Goal: Information Seeking & Learning: Learn about a topic

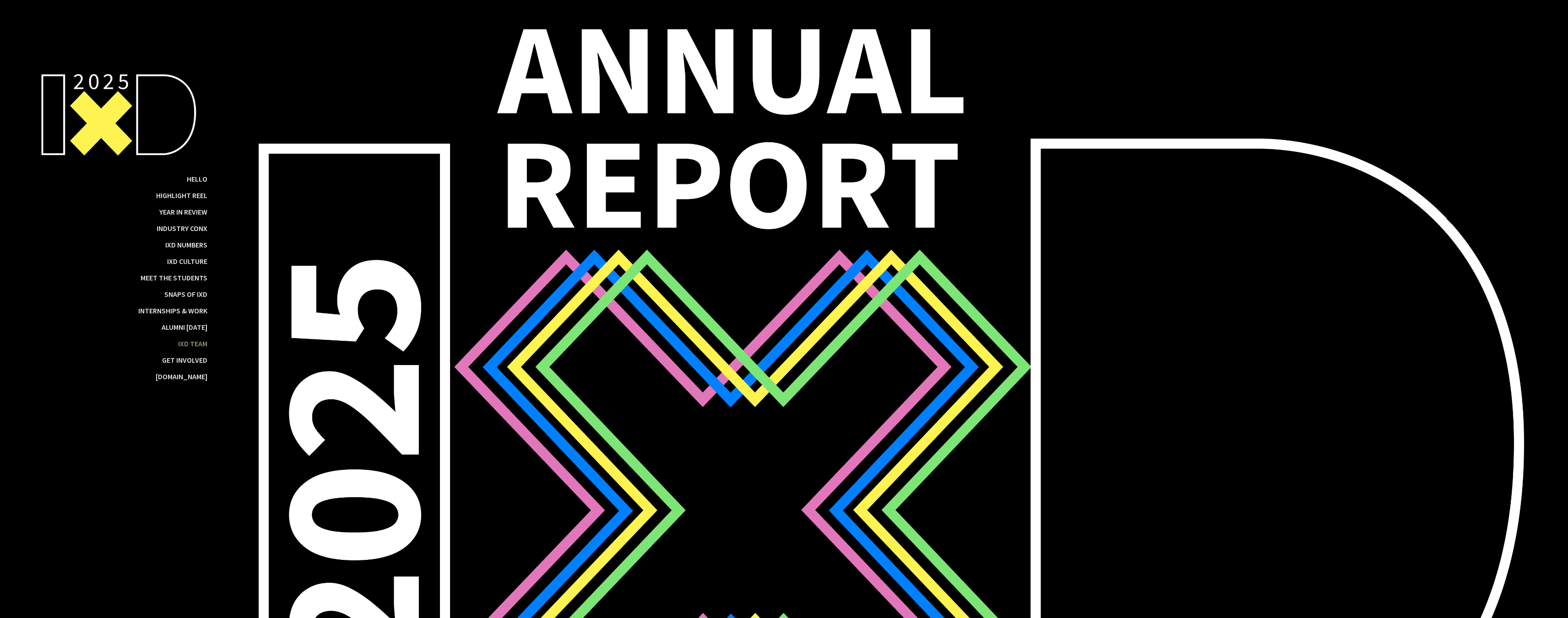
click at [202, 348] on div "IxD Team" at bounding box center [193, 343] width 29 height 9
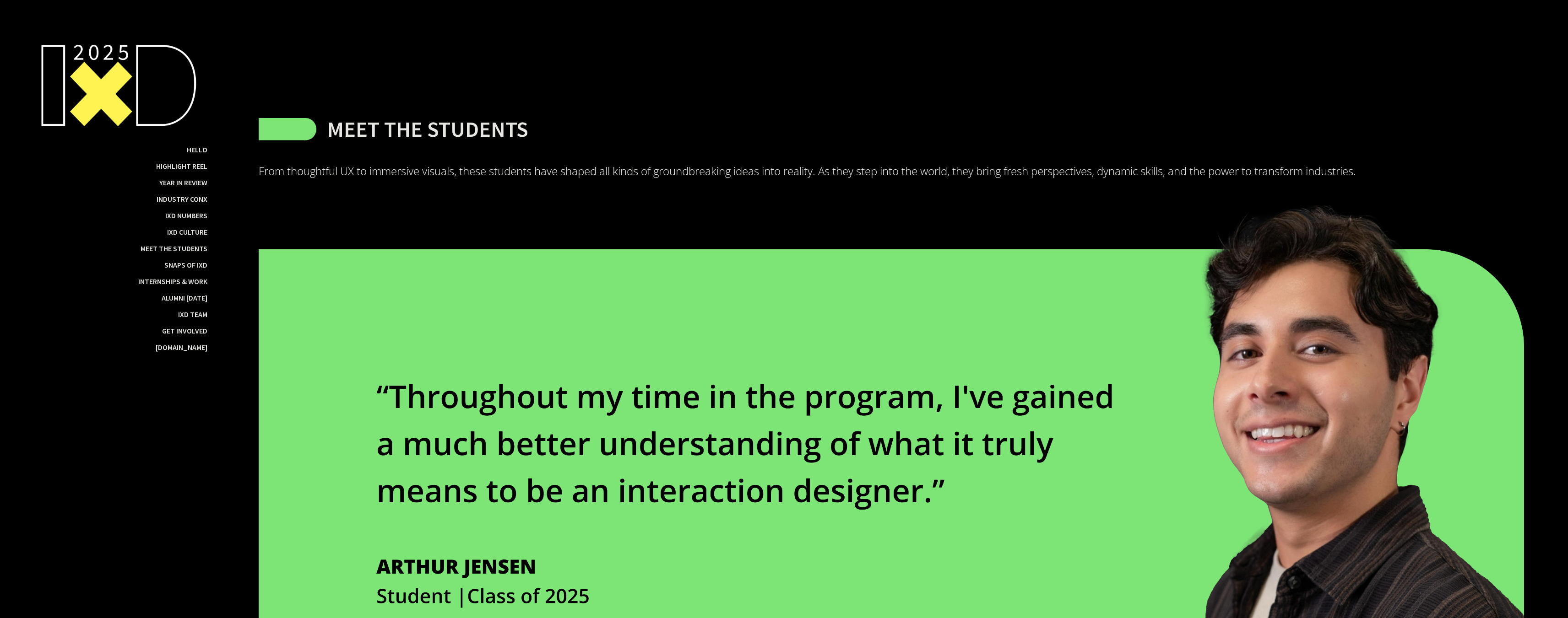
scroll to position [12445, 0]
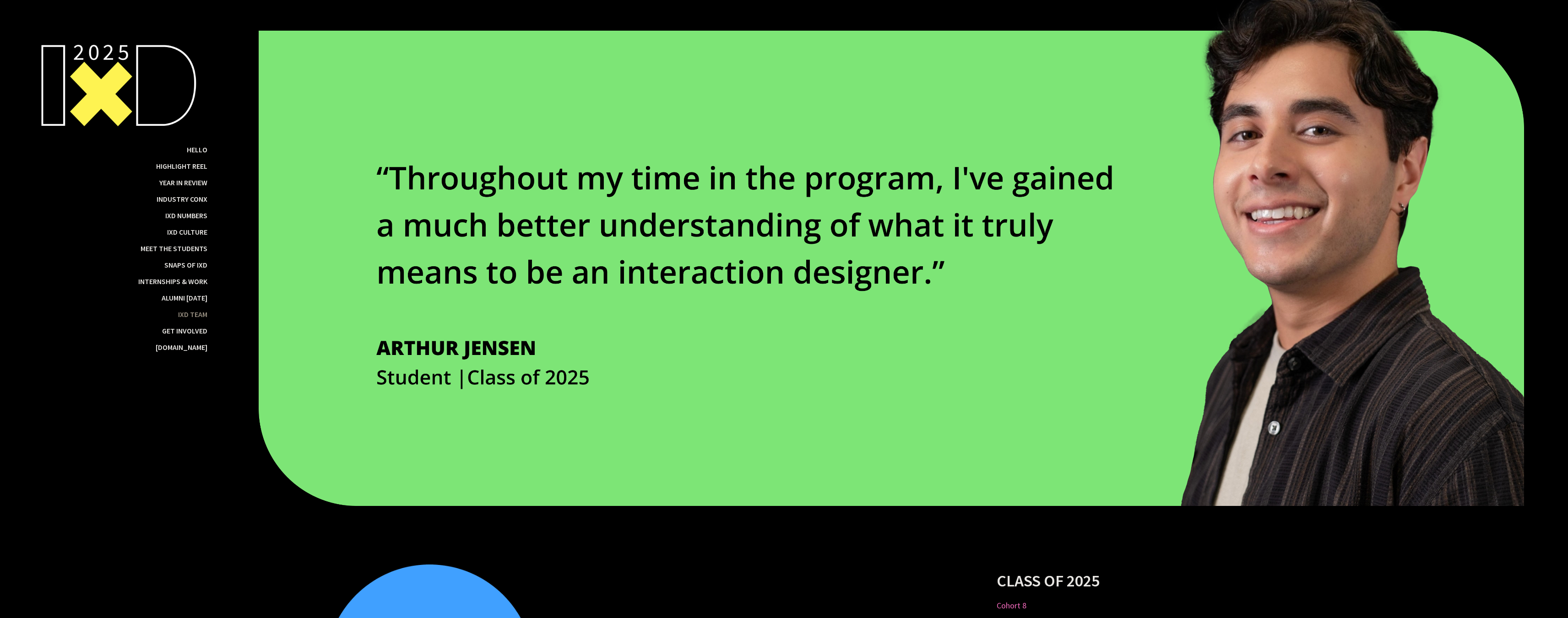
click at [186, 316] on div "IxD Team" at bounding box center [193, 314] width 29 height 9
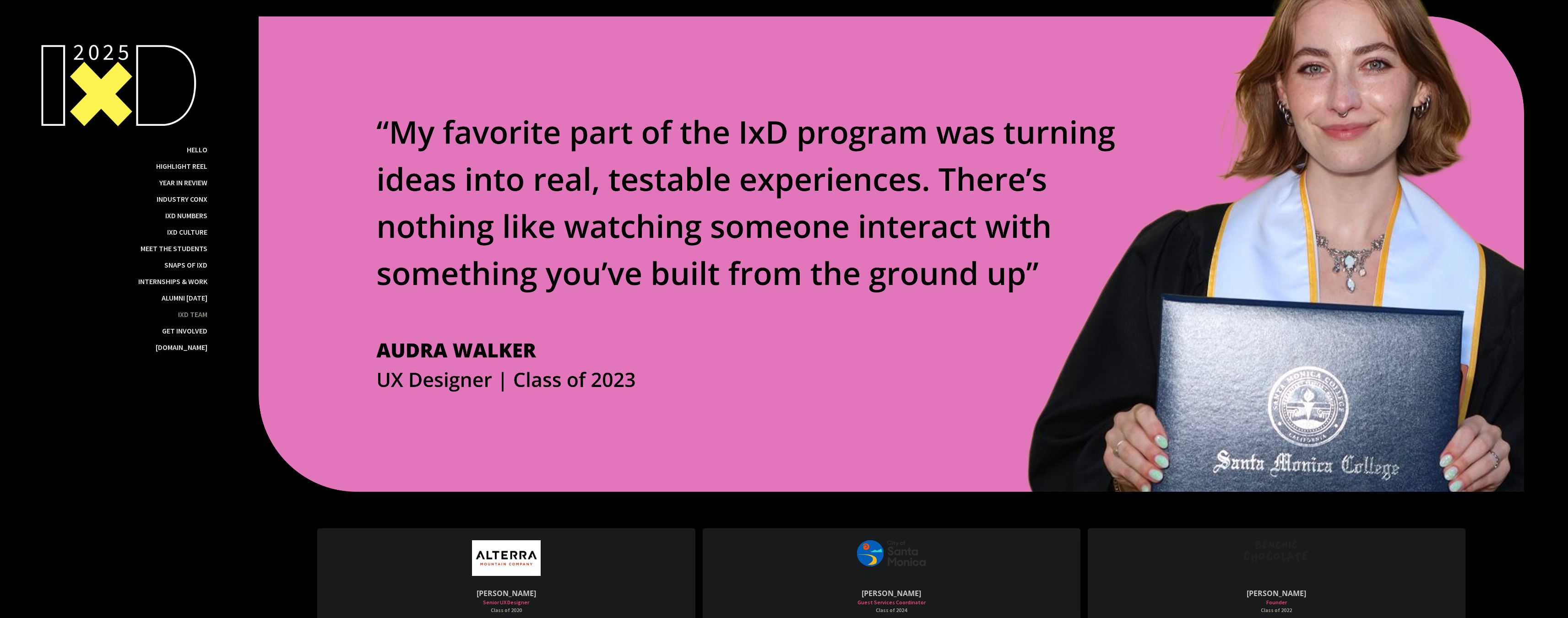
click at [187, 313] on div "IxD Team" at bounding box center [193, 314] width 29 height 9
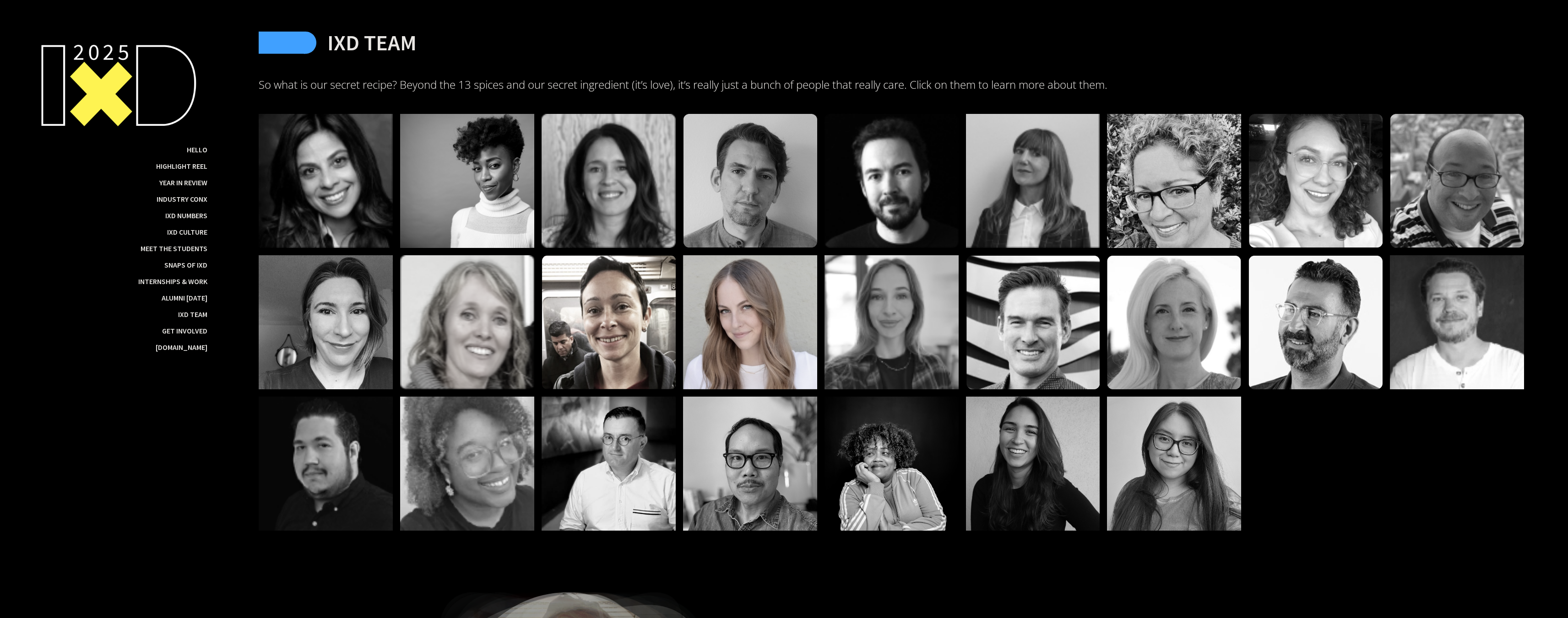
click at [749, 352] on div at bounding box center [750, 322] width 134 height 134
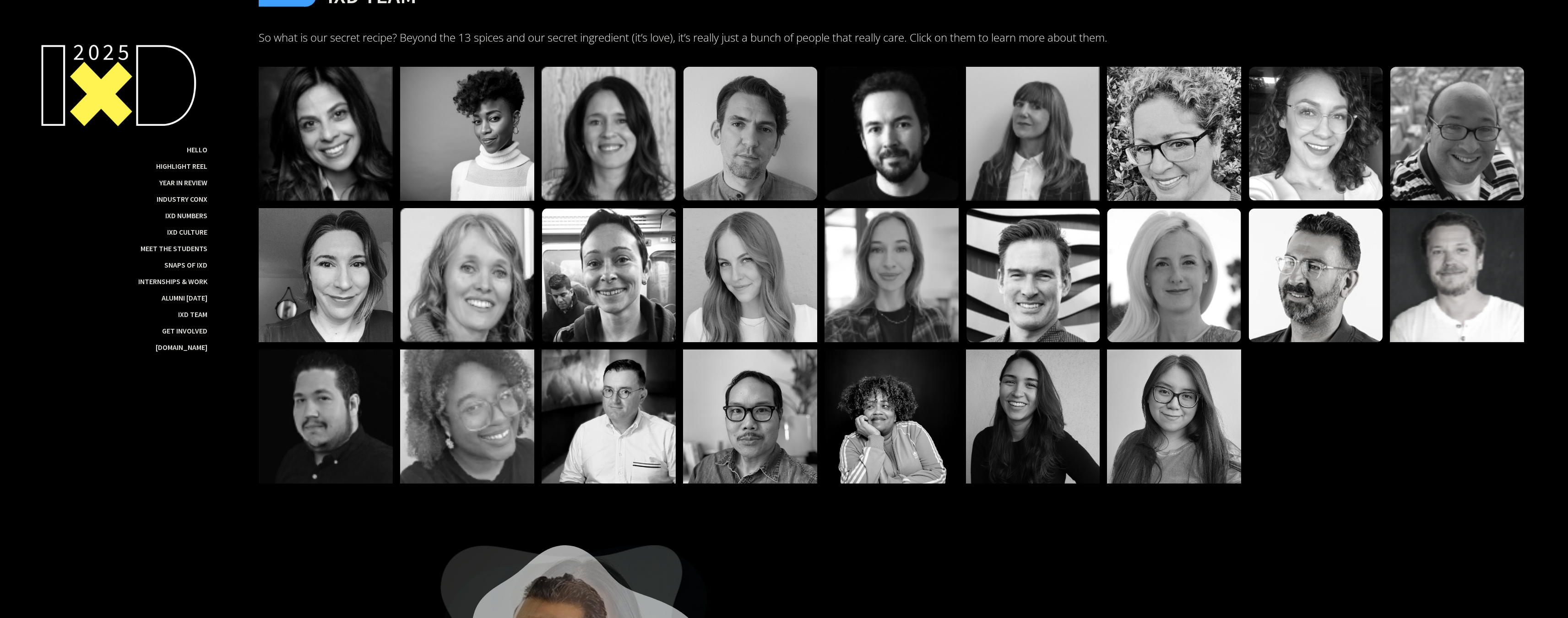
scroll to position [17543, 0]
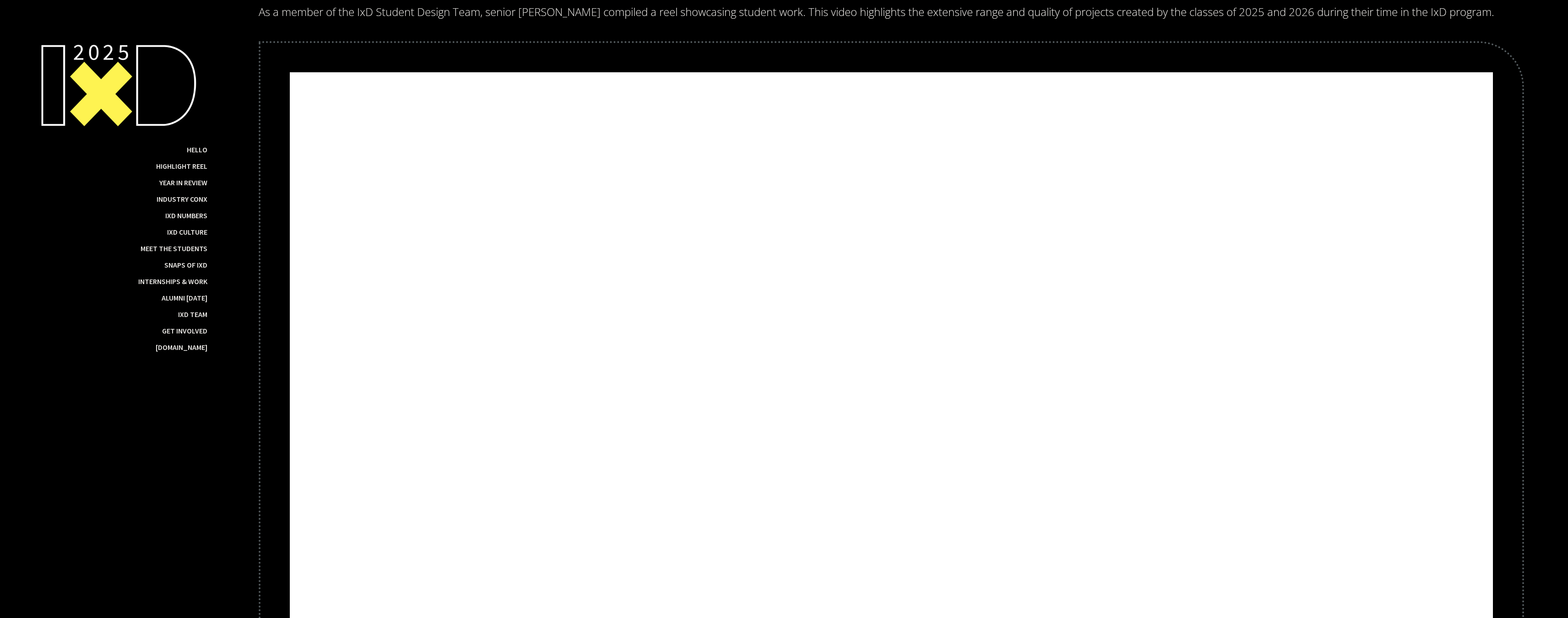
scroll to position [1922, 0]
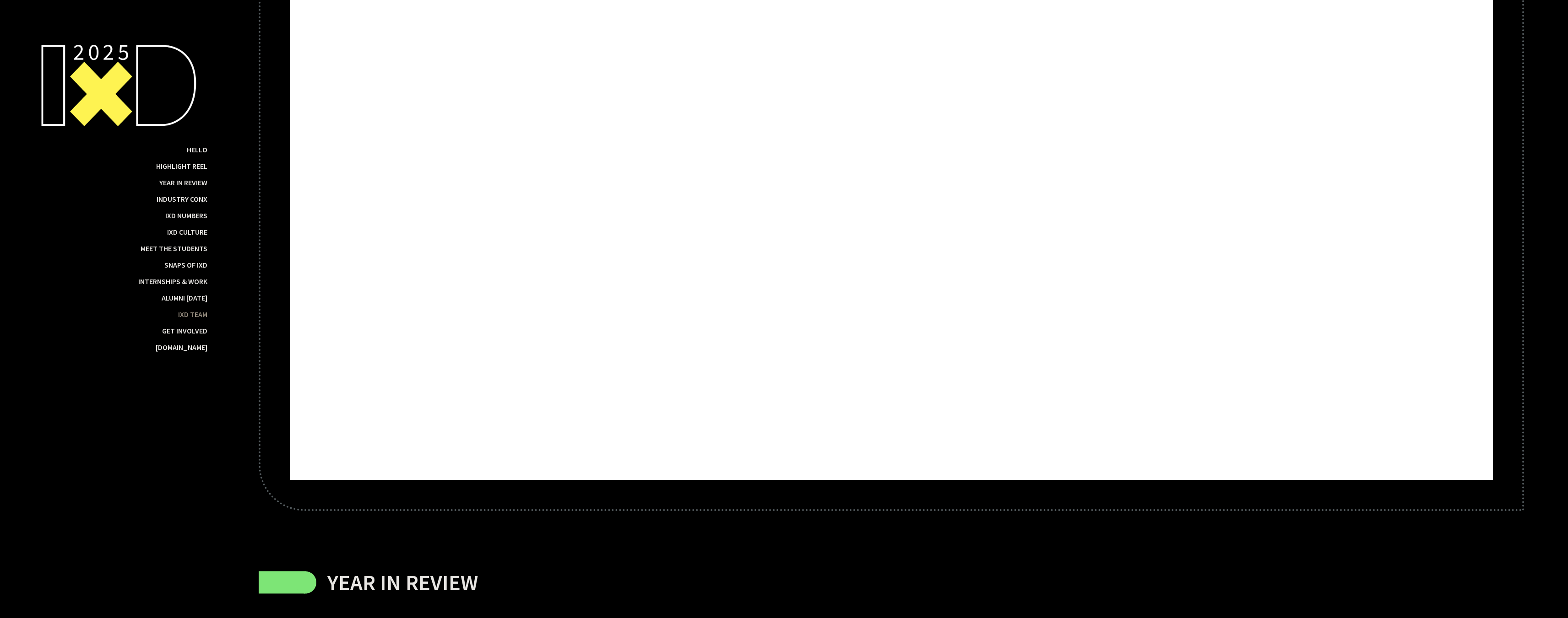
click at [205, 319] on div "IxD Team" at bounding box center [193, 314] width 29 height 9
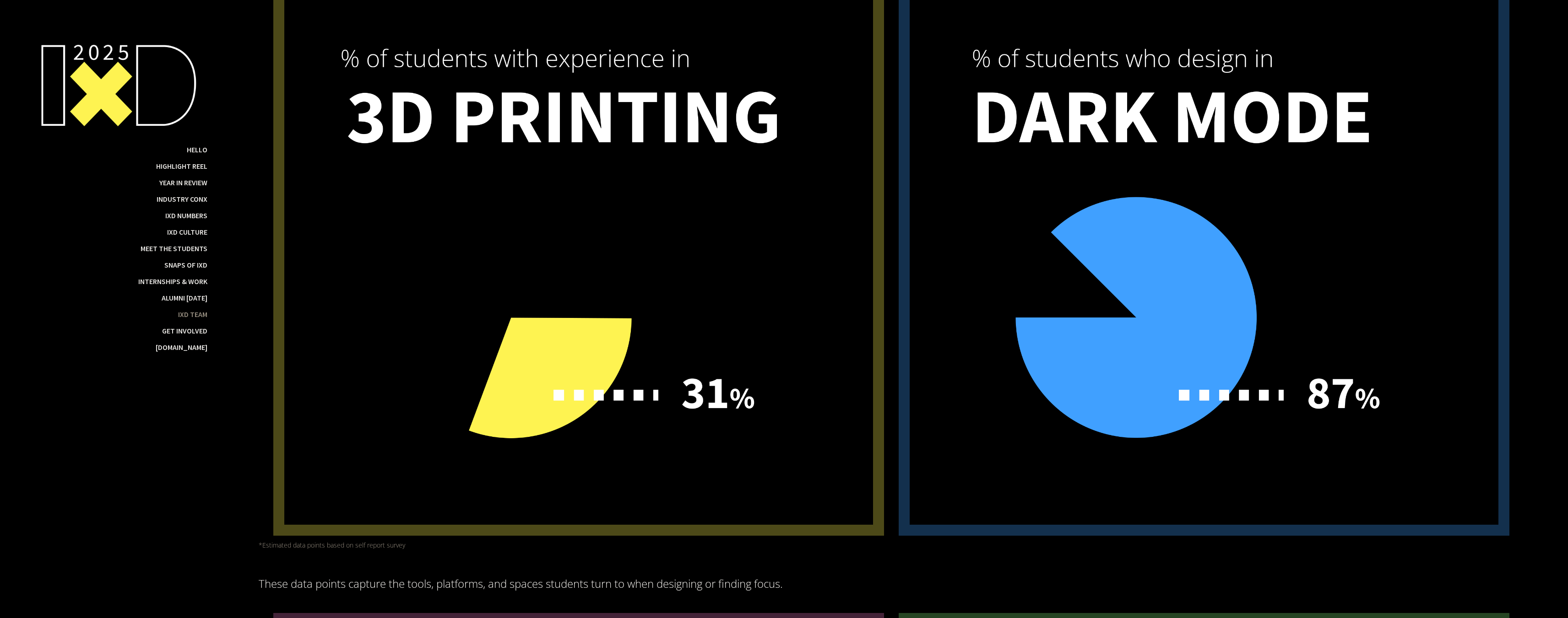
scroll to position [8351, 0]
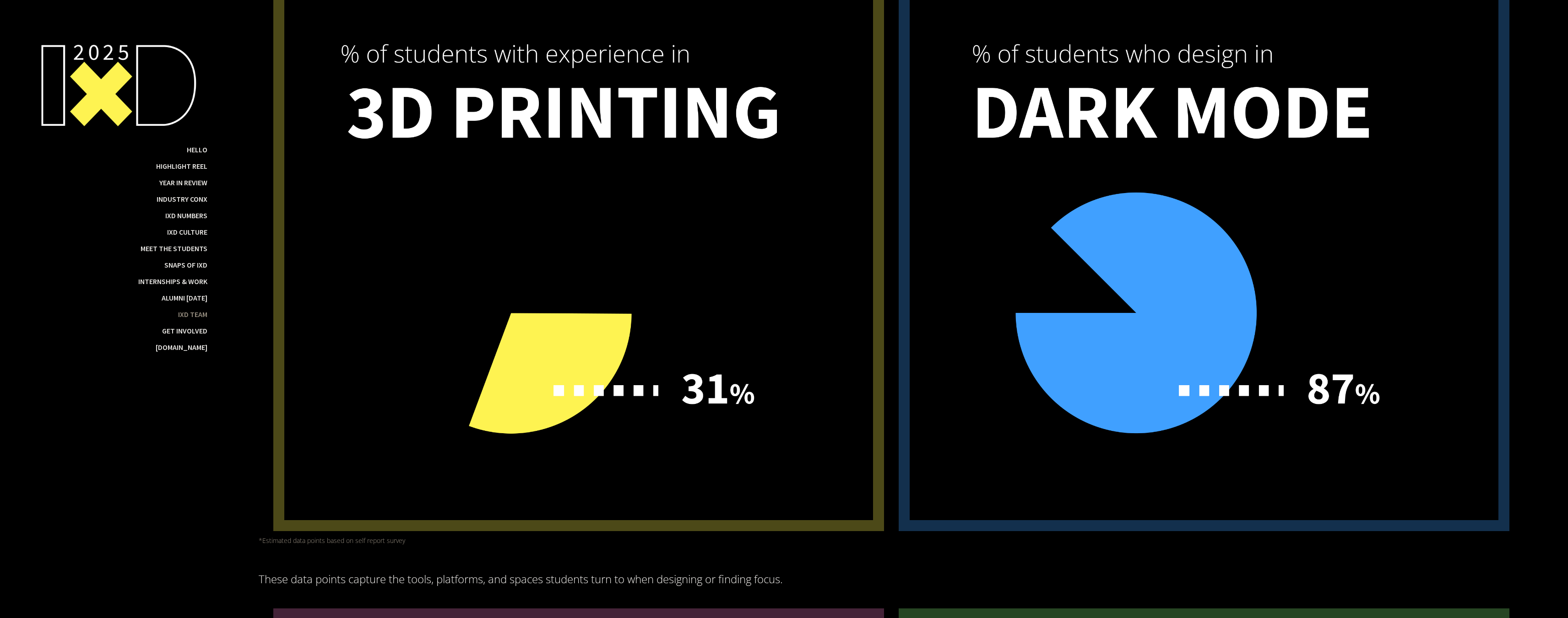
click at [184, 311] on div "IxD Team" at bounding box center [193, 314] width 29 height 9
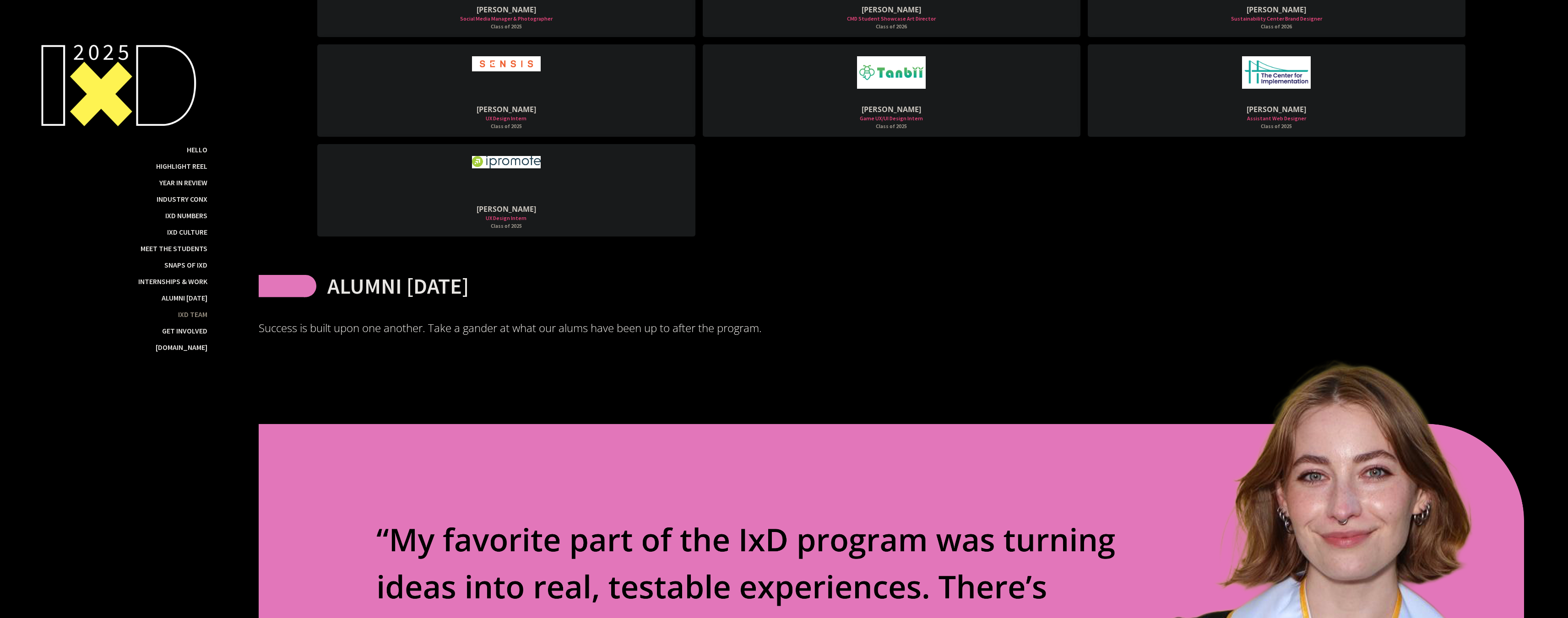
click at [184, 311] on div "IxD Team" at bounding box center [193, 314] width 29 height 9
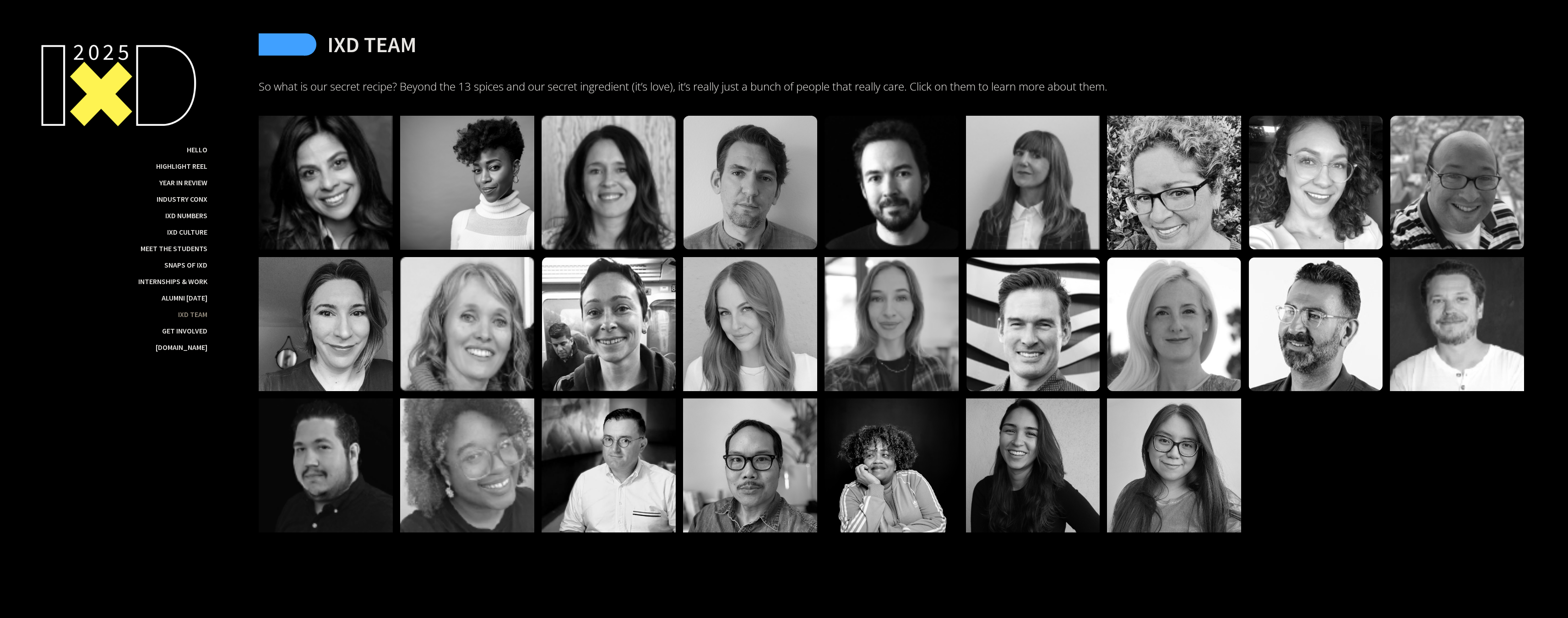
scroll to position [17543, 0]
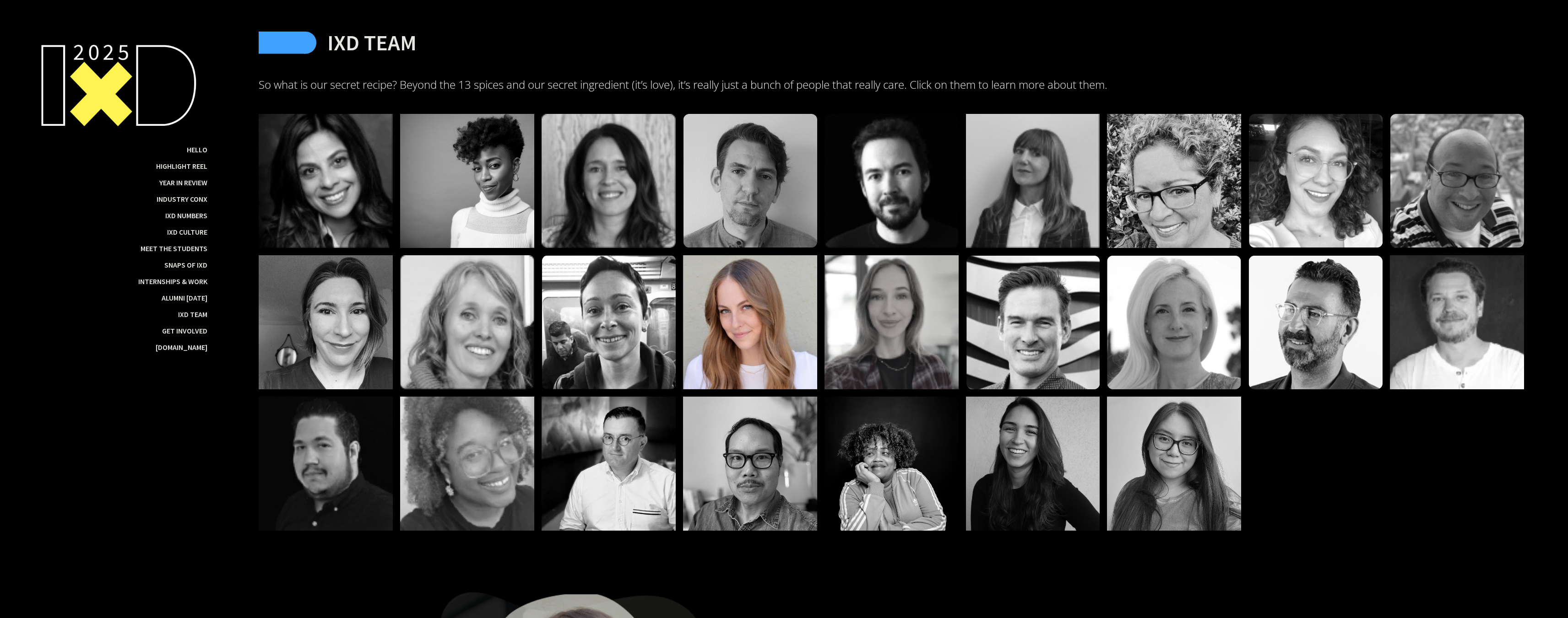
click at [704, 361] on div at bounding box center [750, 322] width 134 height 134
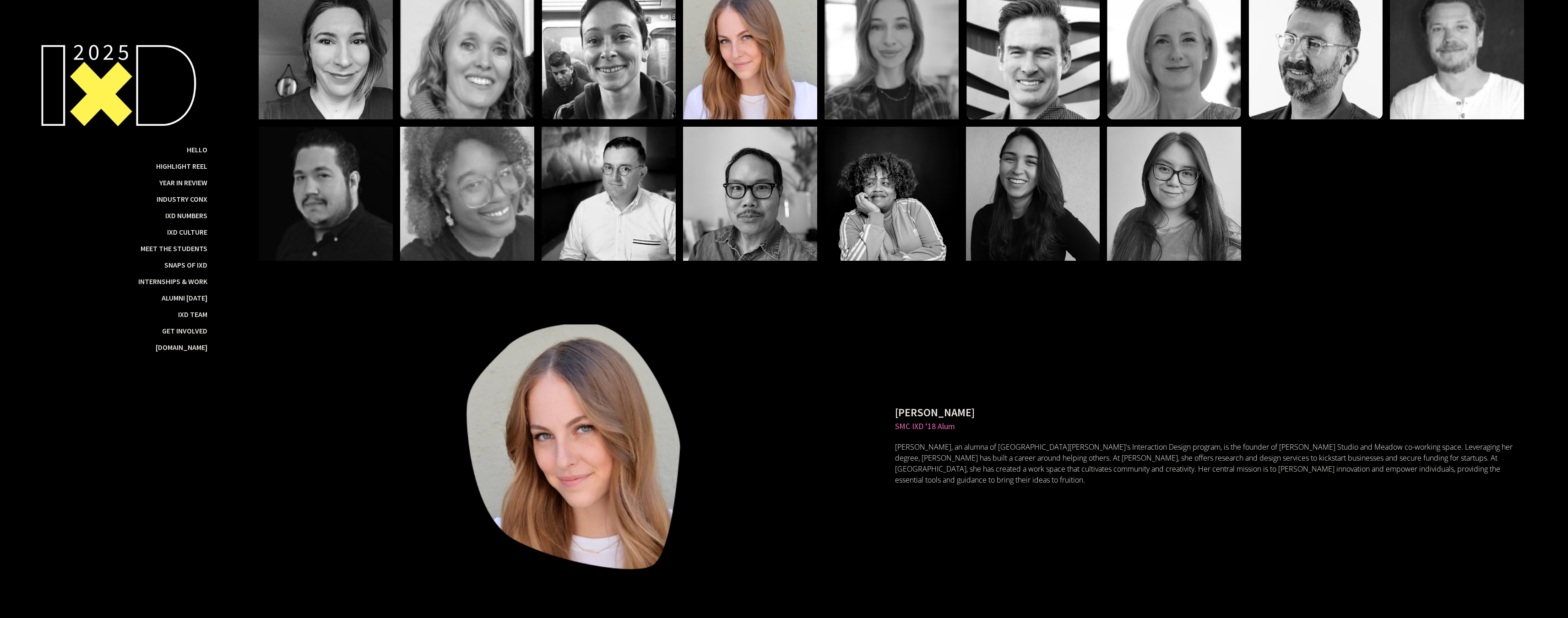
scroll to position [17817, 0]
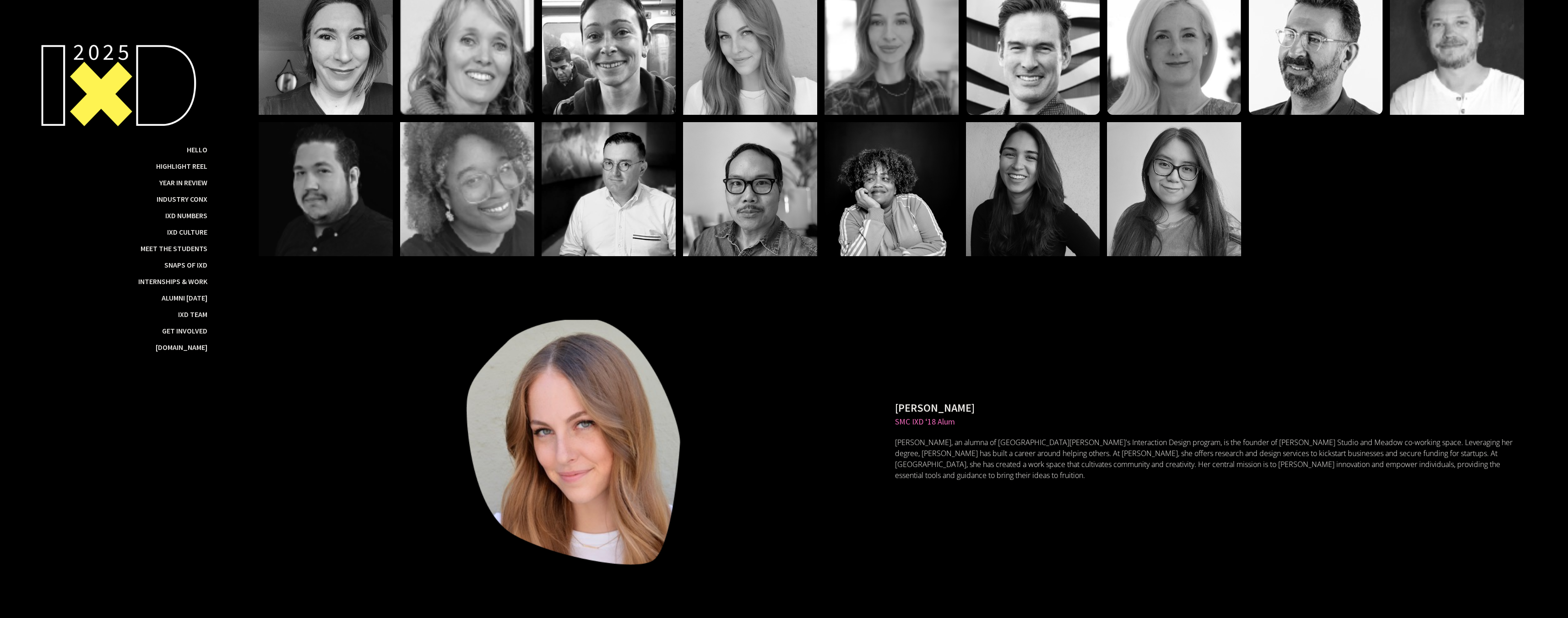
drag, startPoint x: 936, startPoint y: 466, endPoint x: 996, endPoint y: 470, distance: 60.1
click at [990, 471] on p "[PERSON_NAME] is a community-driven Interaction Designer from [GEOGRAPHIC_DATA]…" at bounding box center [1209, 459] width 629 height 66
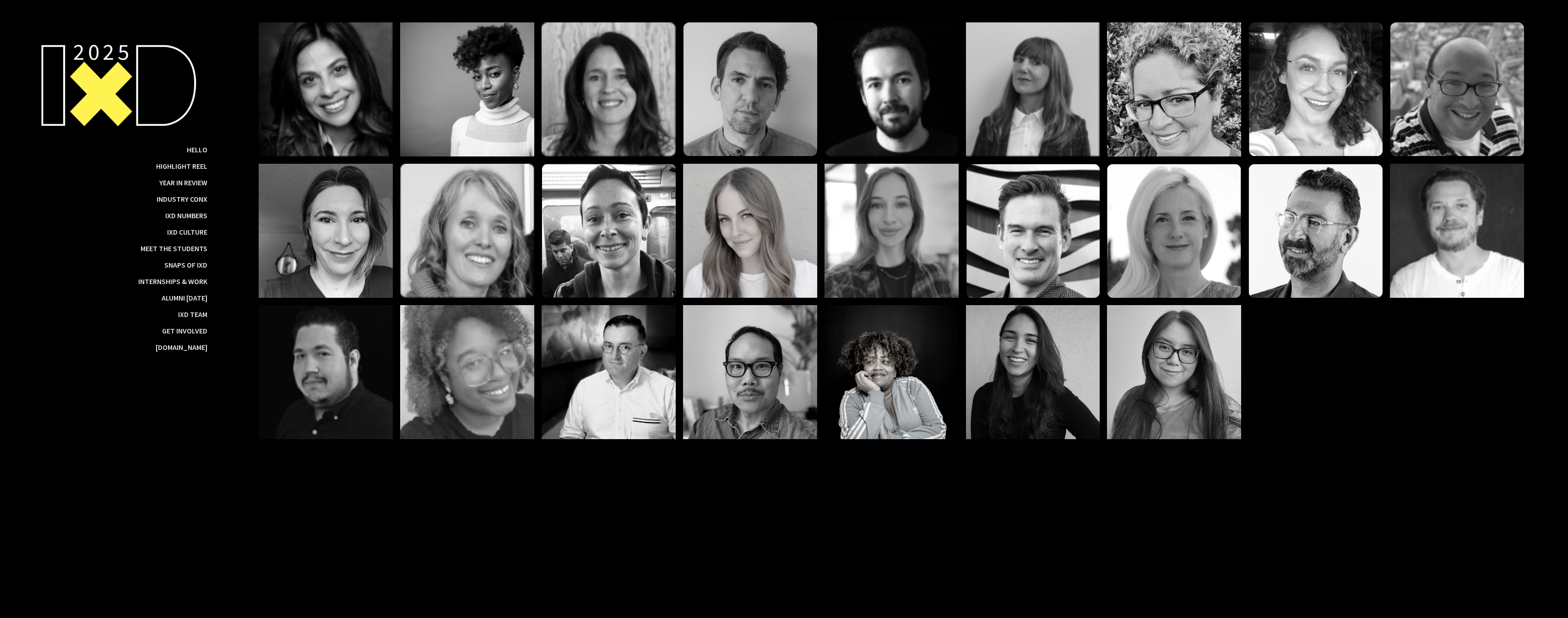
click at [779, 280] on div at bounding box center [750, 231] width 134 height 134
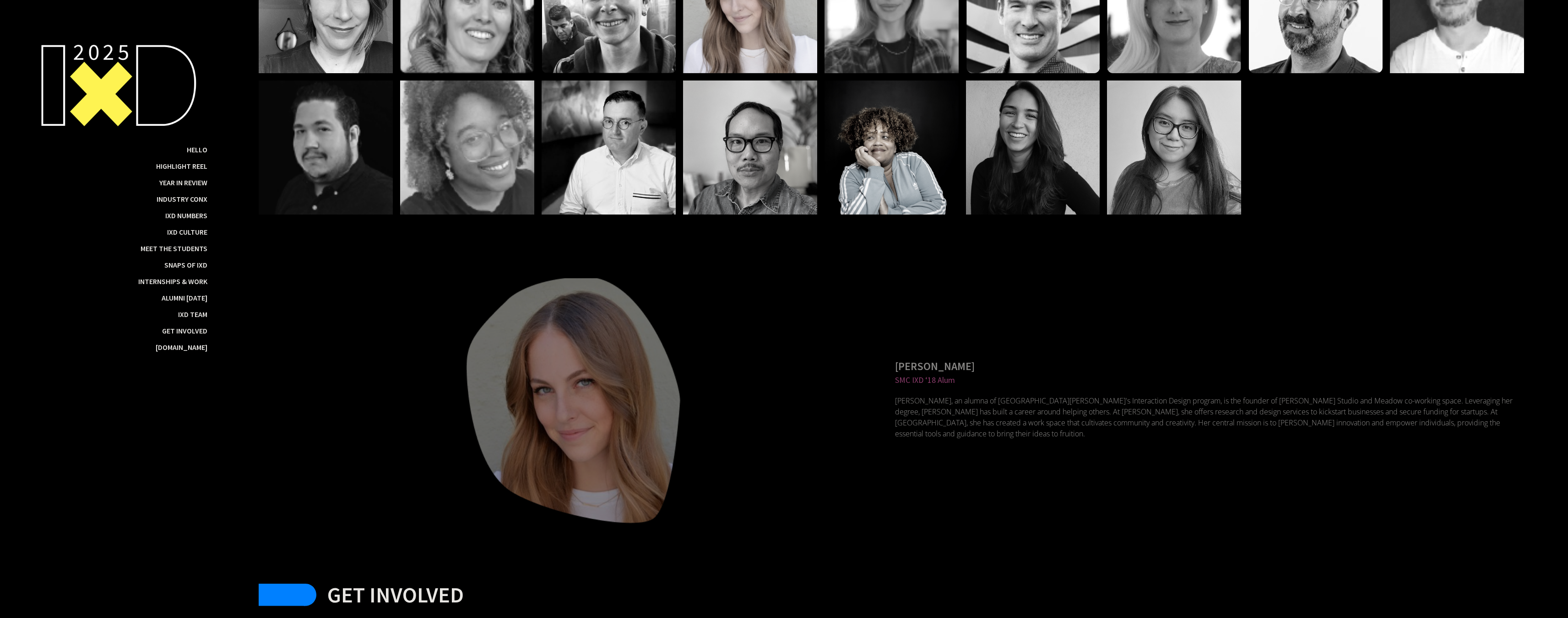
scroll to position [17863, 0]
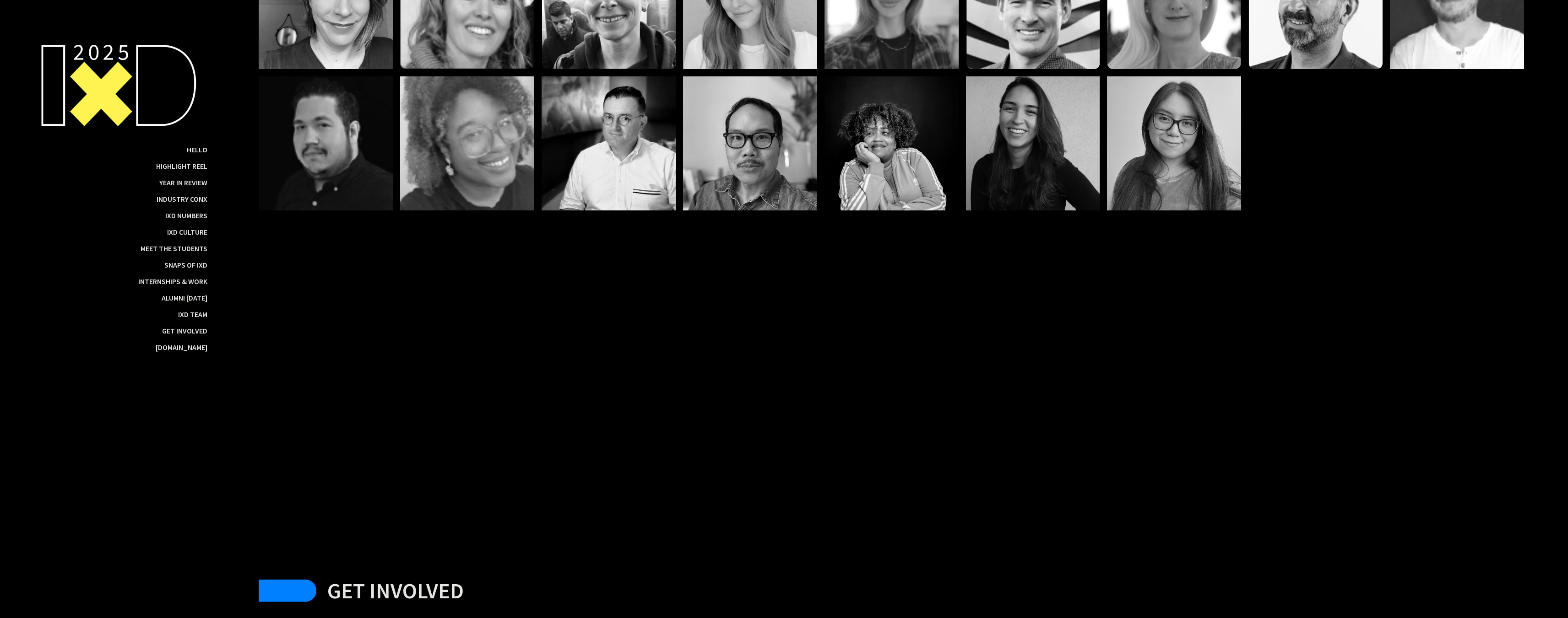
click at [181, 259] on nav "Hello Highlight Reel Year in Review Industry ConX IxD Numbers IxD Culture Meet …" at bounding box center [118, 192] width 178 height 326
click at [182, 260] on div "Snaps of IxD" at bounding box center [186, 265] width 43 height 9
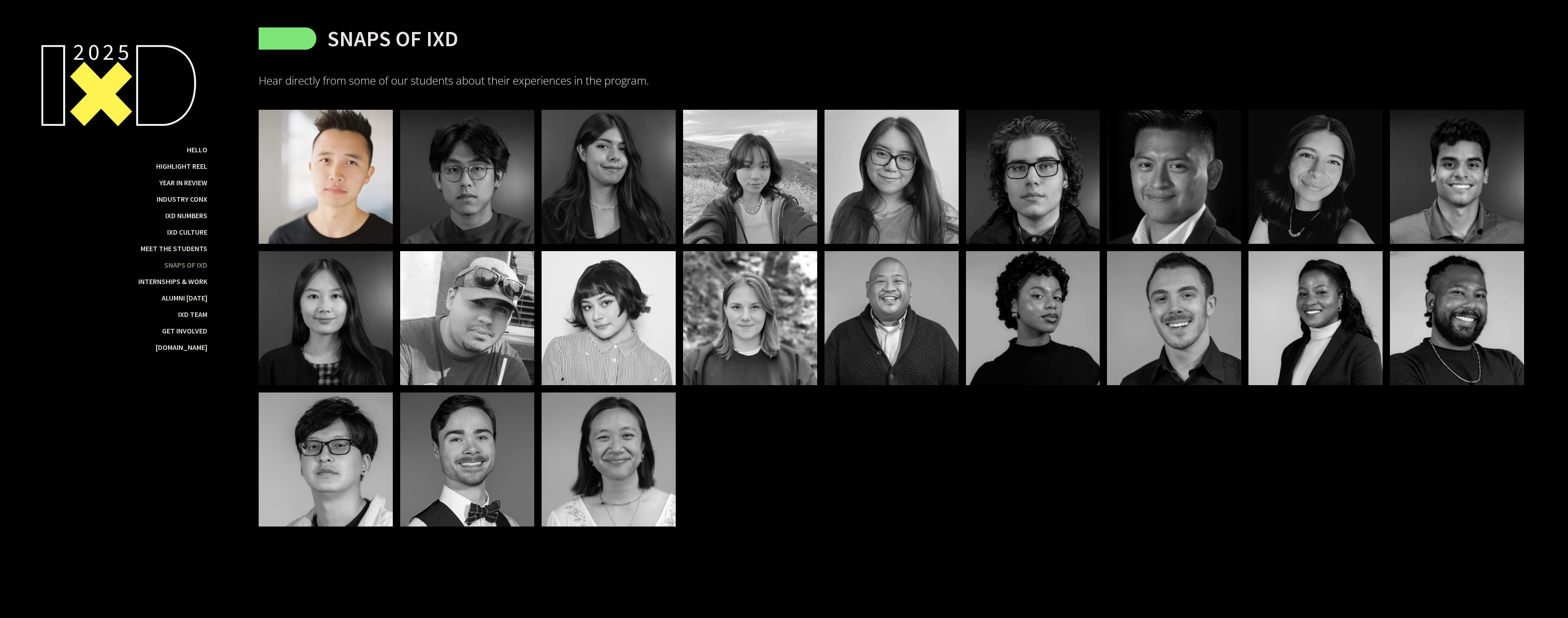
scroll to position [14074, 0]
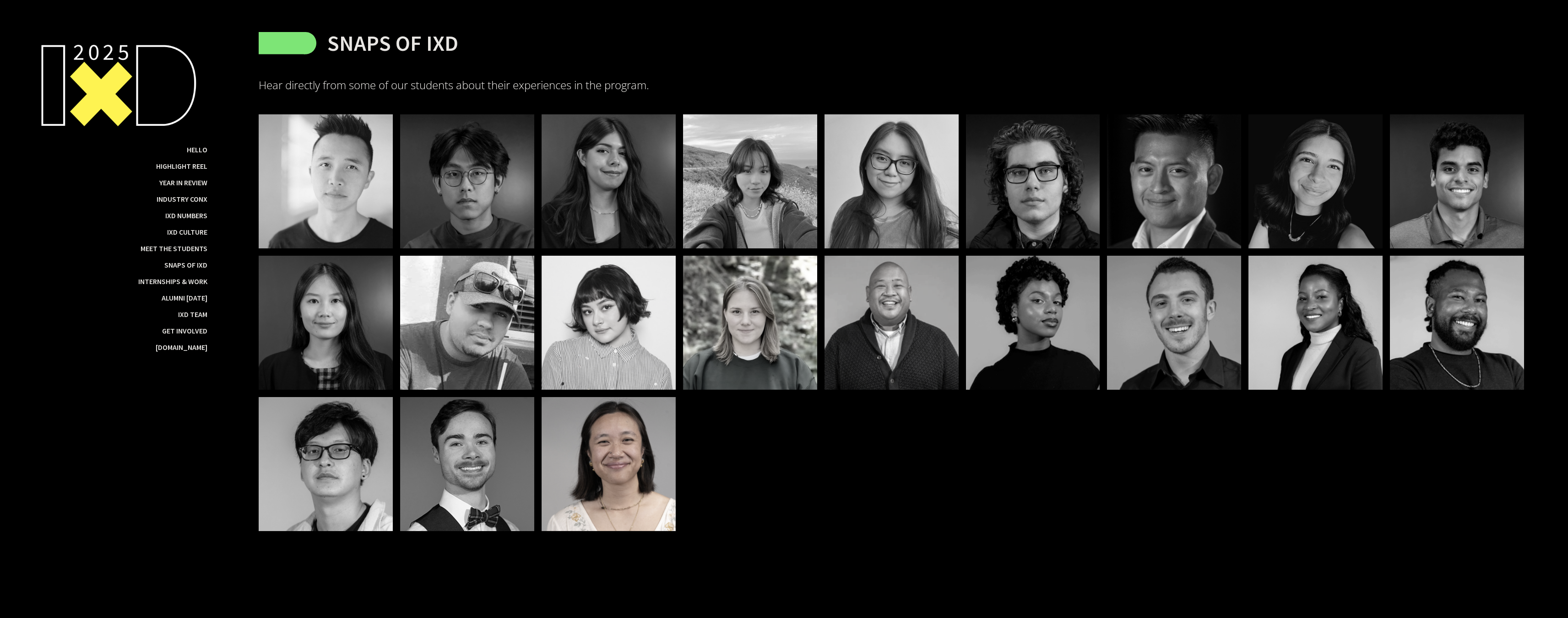
click at [640, 477] on div at bounding box center [609, 464] width 134 height 134
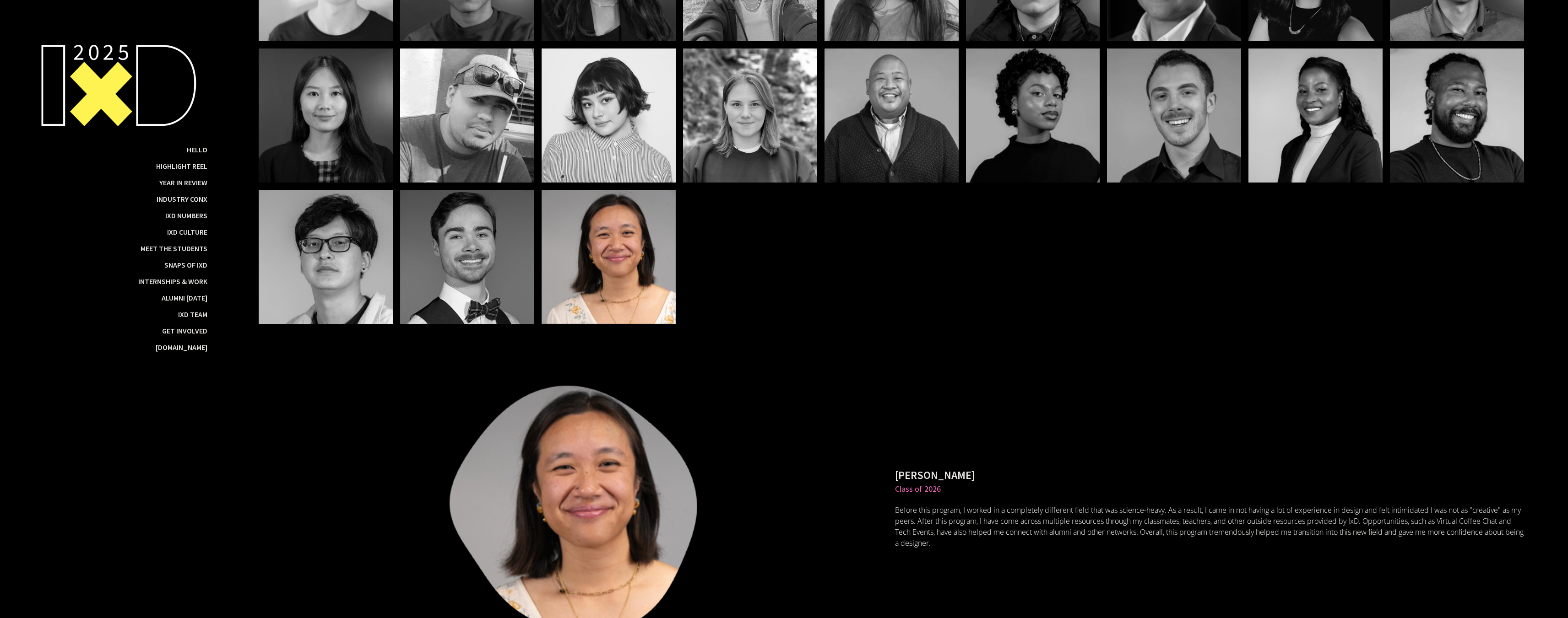
scroll to position [14303, 0]
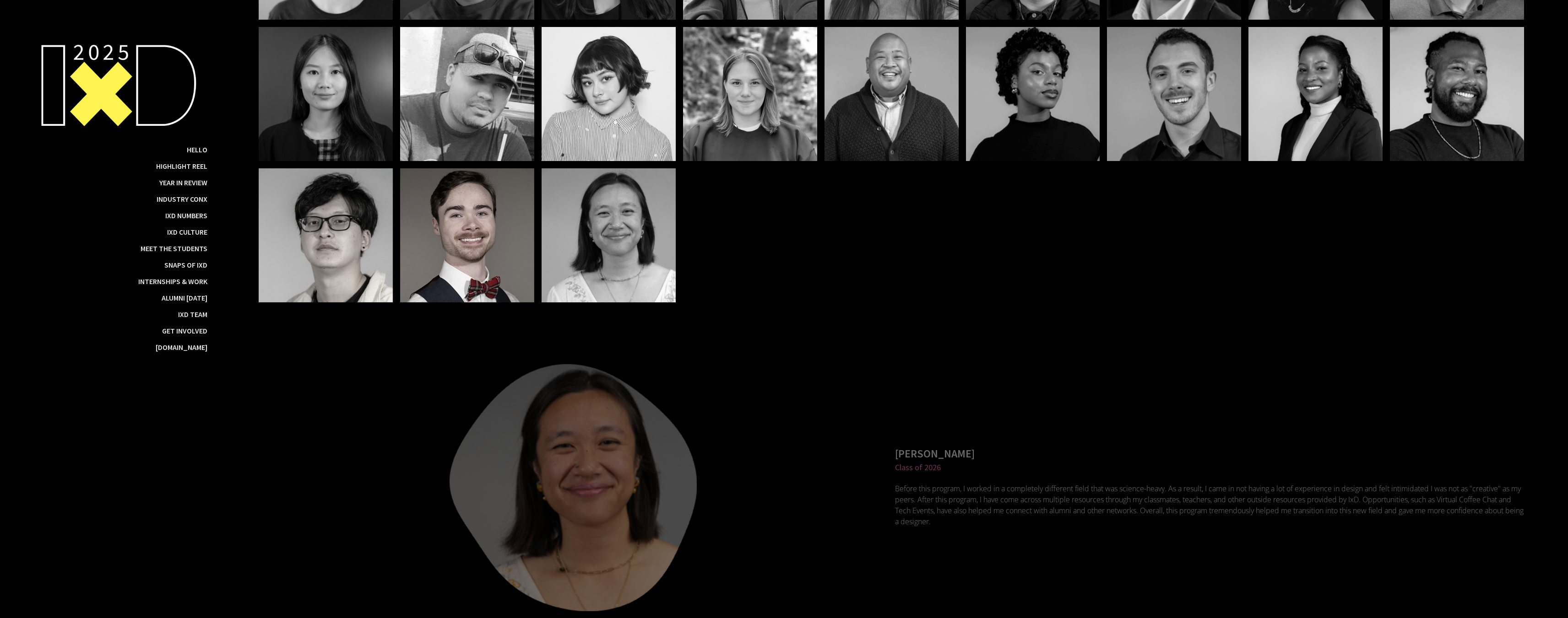
click at [327, 292] on div at bounding box center [326, 235] width 134 height 134
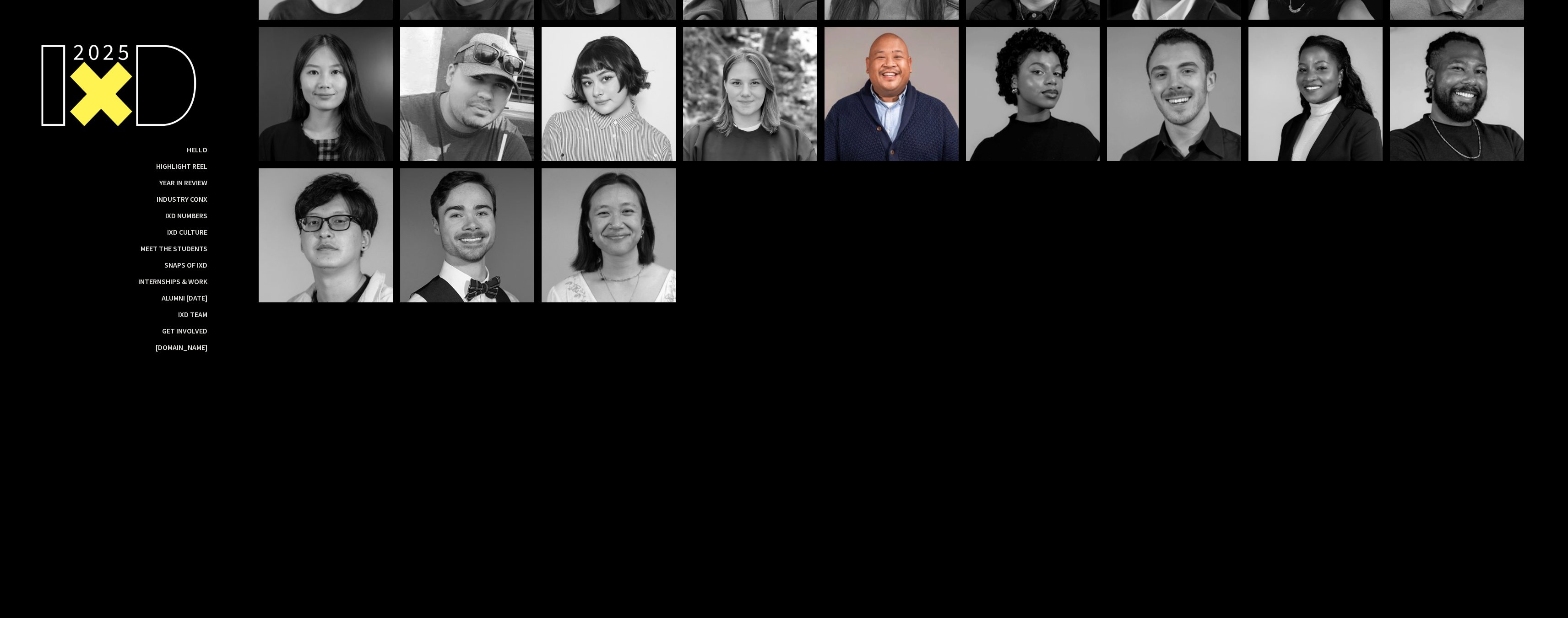
click at [906, 132] on div at bounding box center [892, 94] width 134 height 134
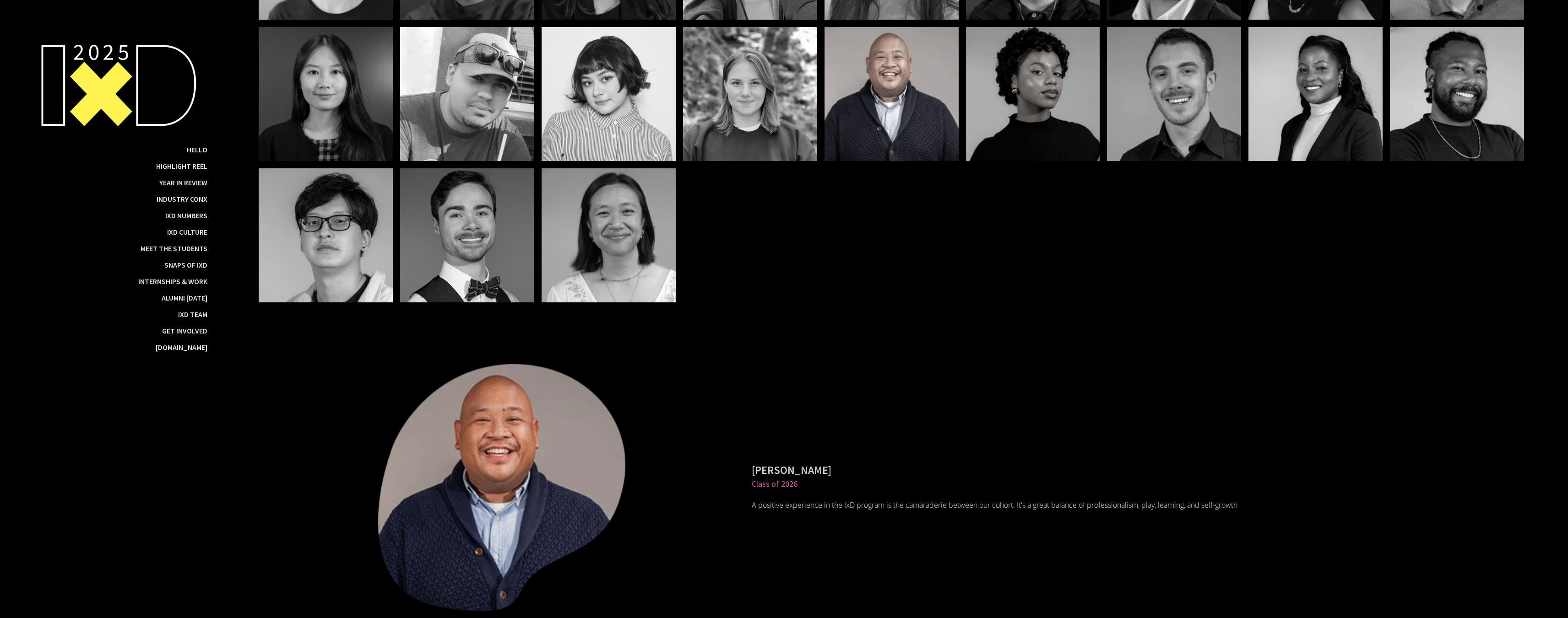
click at [1076, 161] on div at bounding box center [1033, 94] width 134 height 134
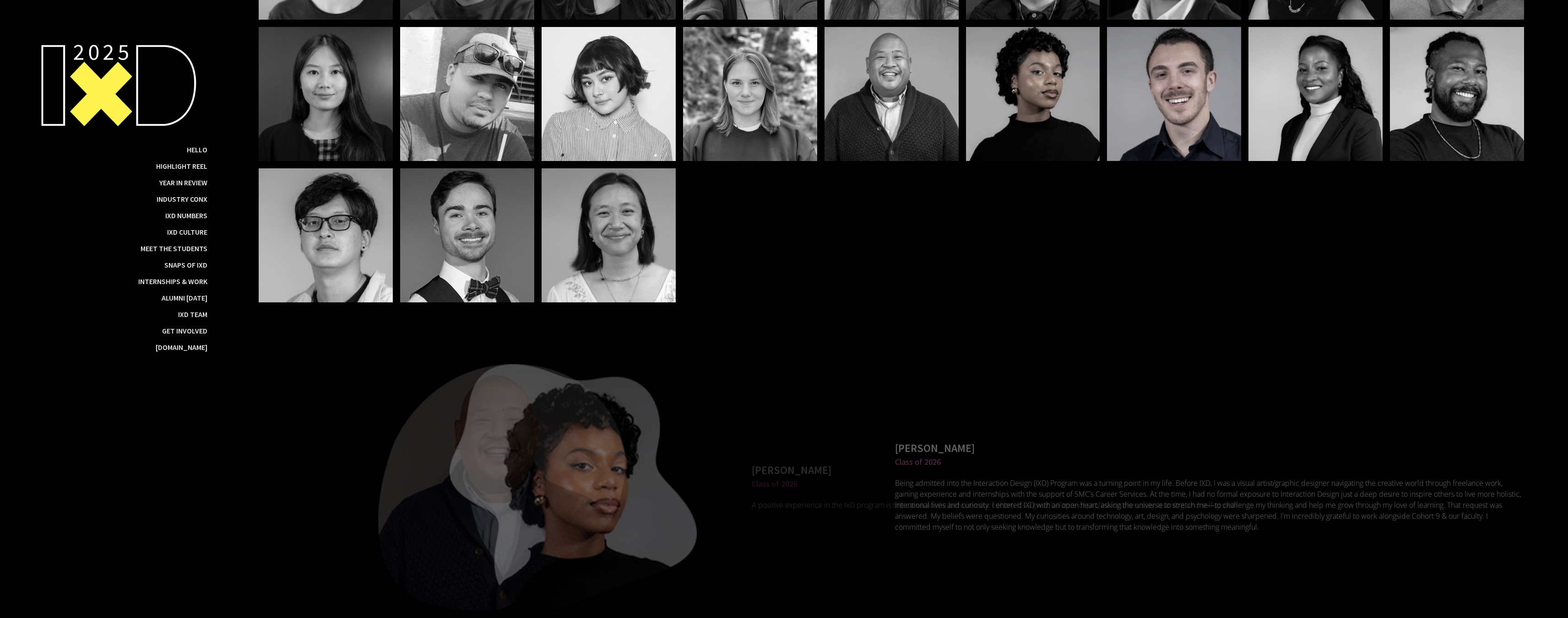
click at [1243, 162] on div "Darren Lau Class of 2025 I had the most wonderful time here at the IxD program.…" at bounding box center [891, 94] width 1265 height 417
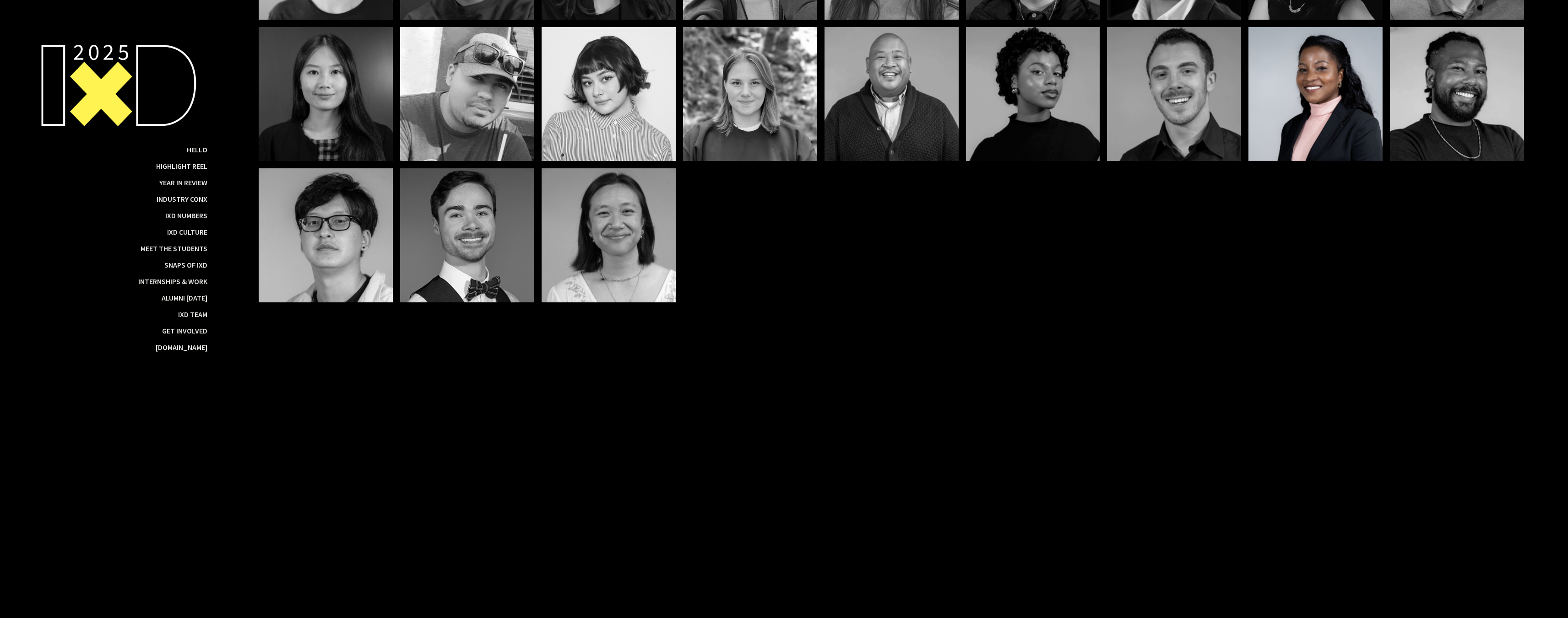
click at [1331, 161] on div at bounding box center [1315, 94] width 134 height 134
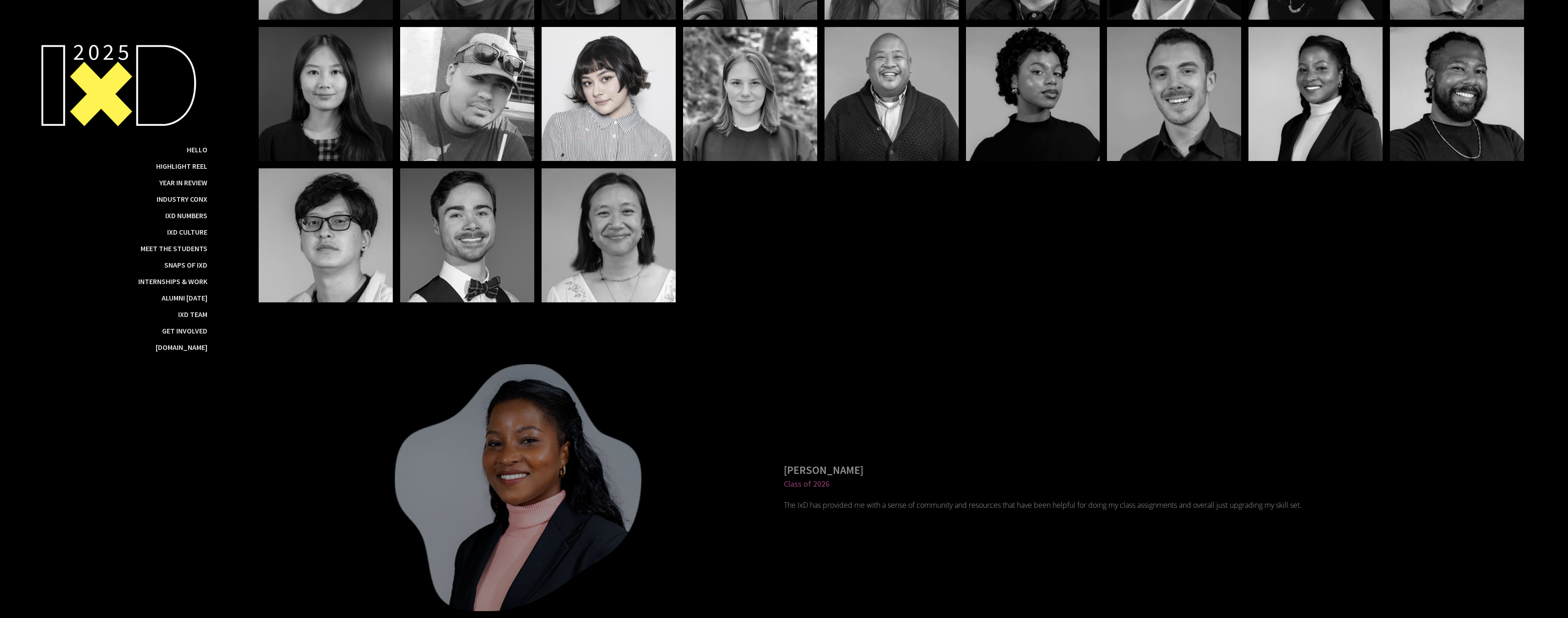
click at [616, 145] on div at bounding box center [609, 94] width 134 height 134
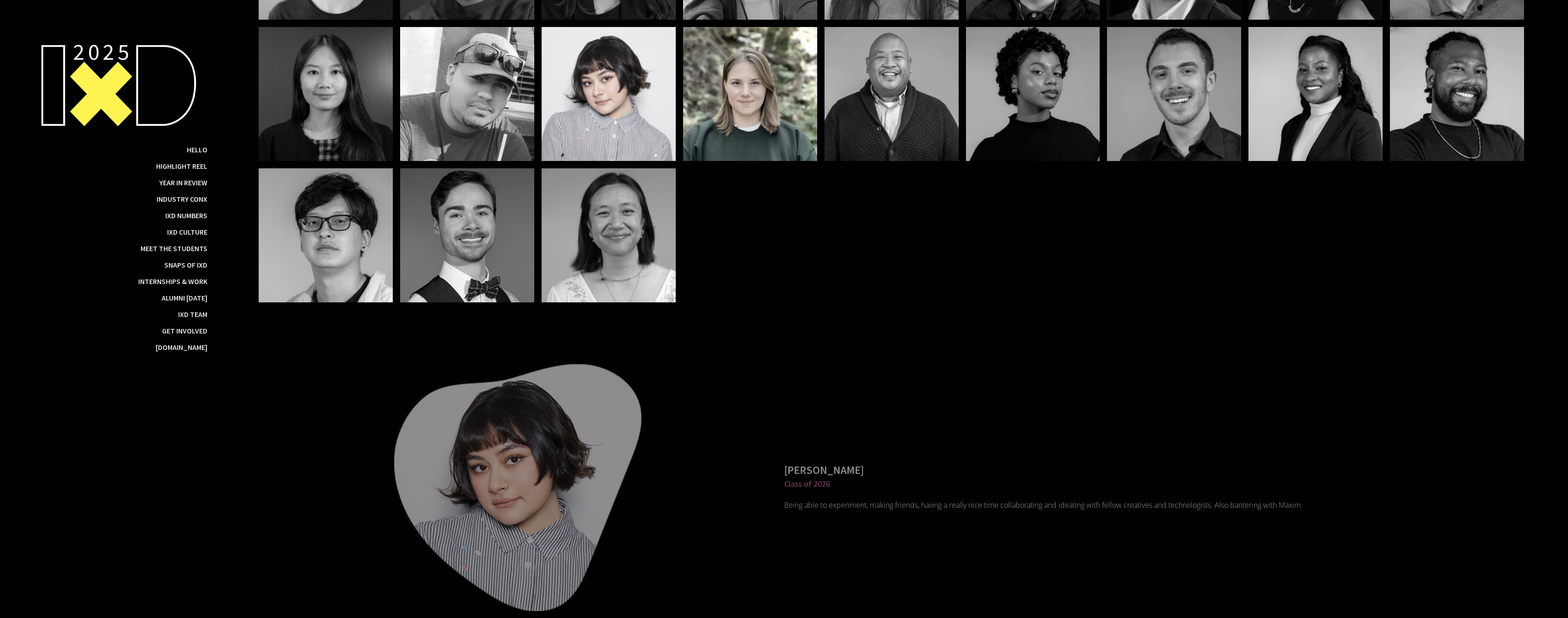
click at [804, 161] on div at bounding box center [750, 94] width 134 height 134
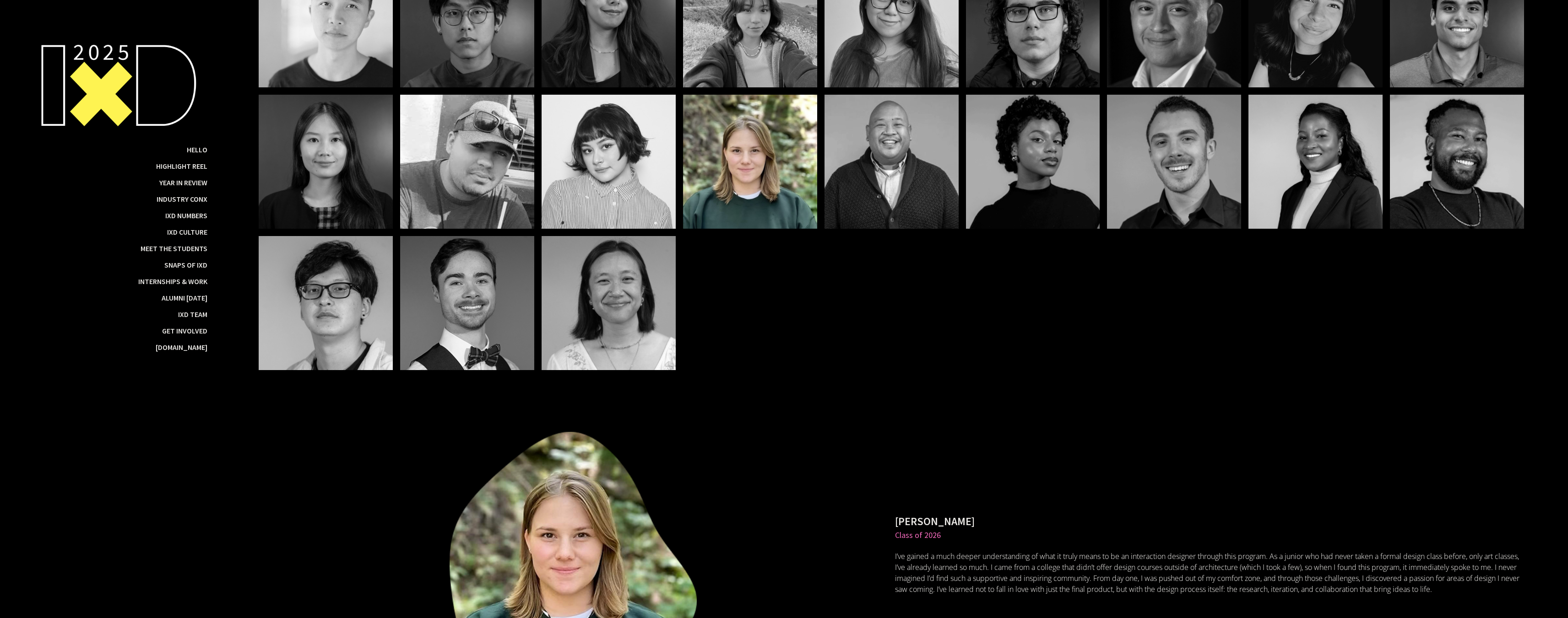
scroll to position [14212, 0]
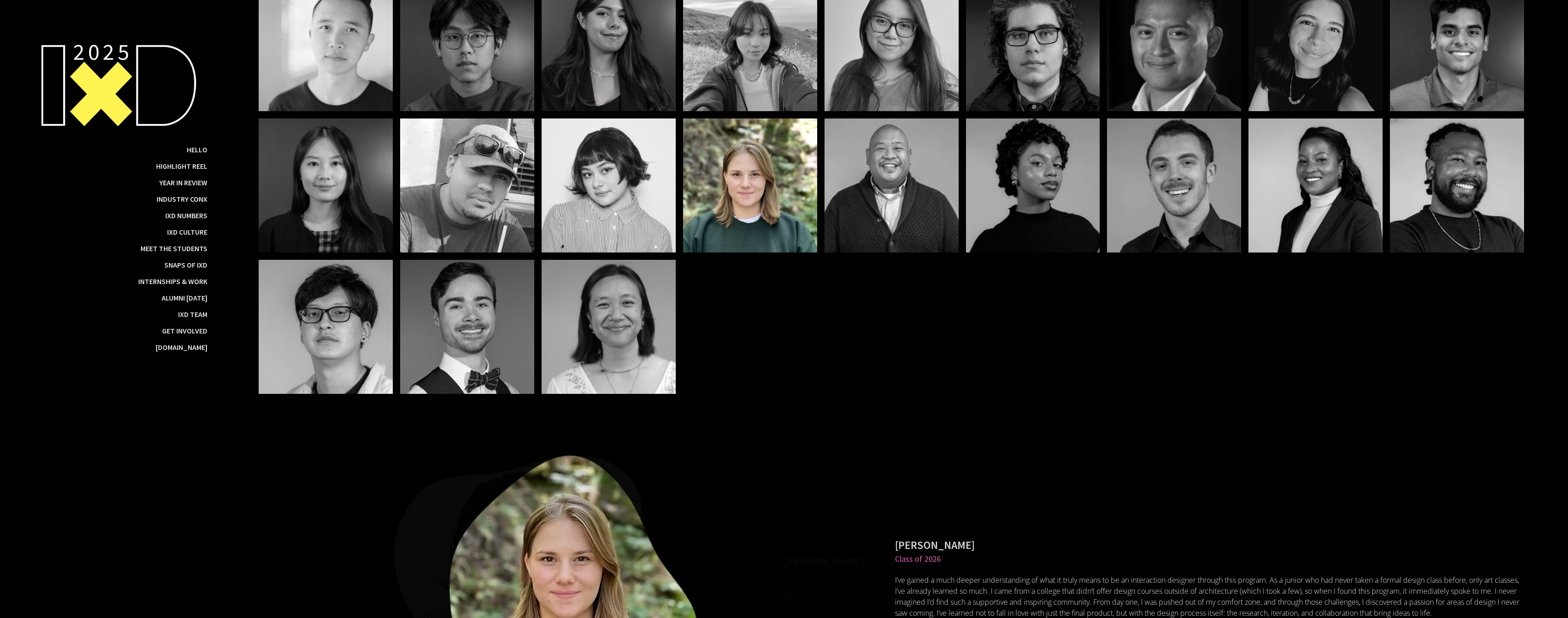
click at [595, 97] on div at bounding box center [609, 44] width 134 height 134
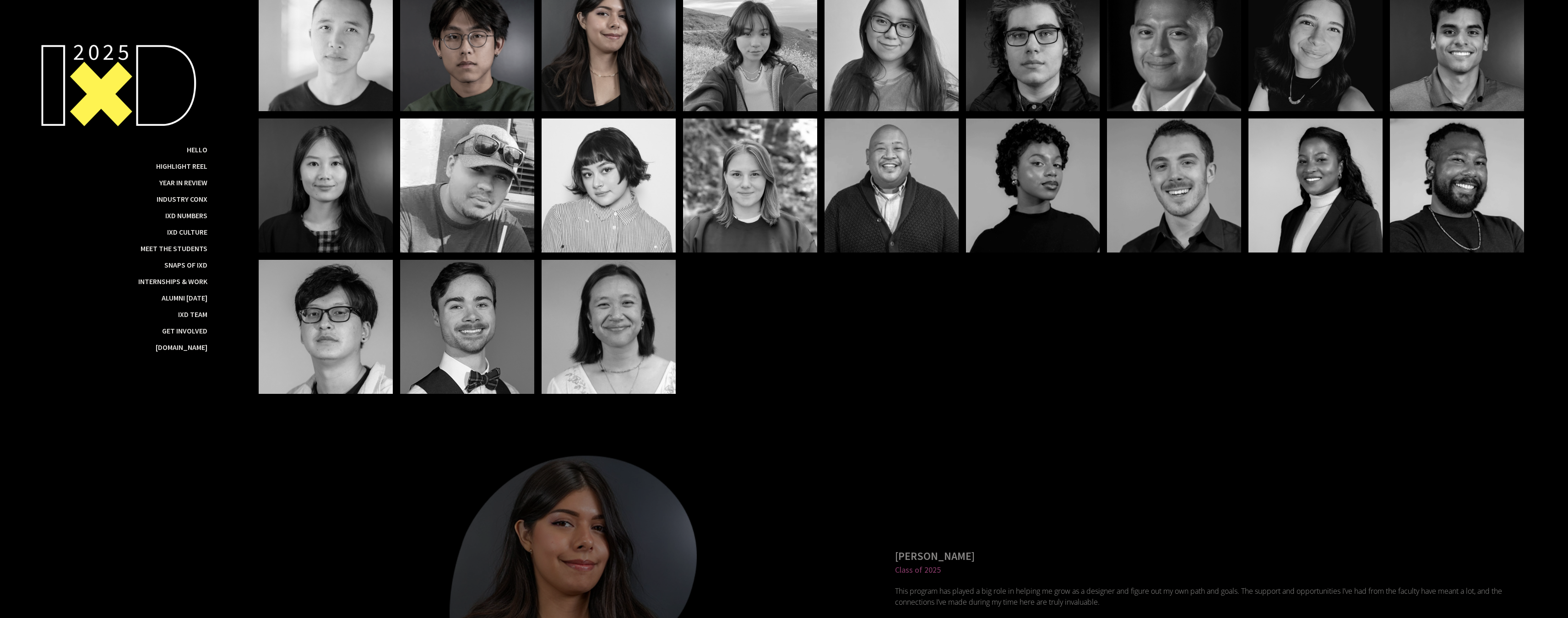
click at [411, 85] on div at bounding box center [467, 44] width 134 height 134
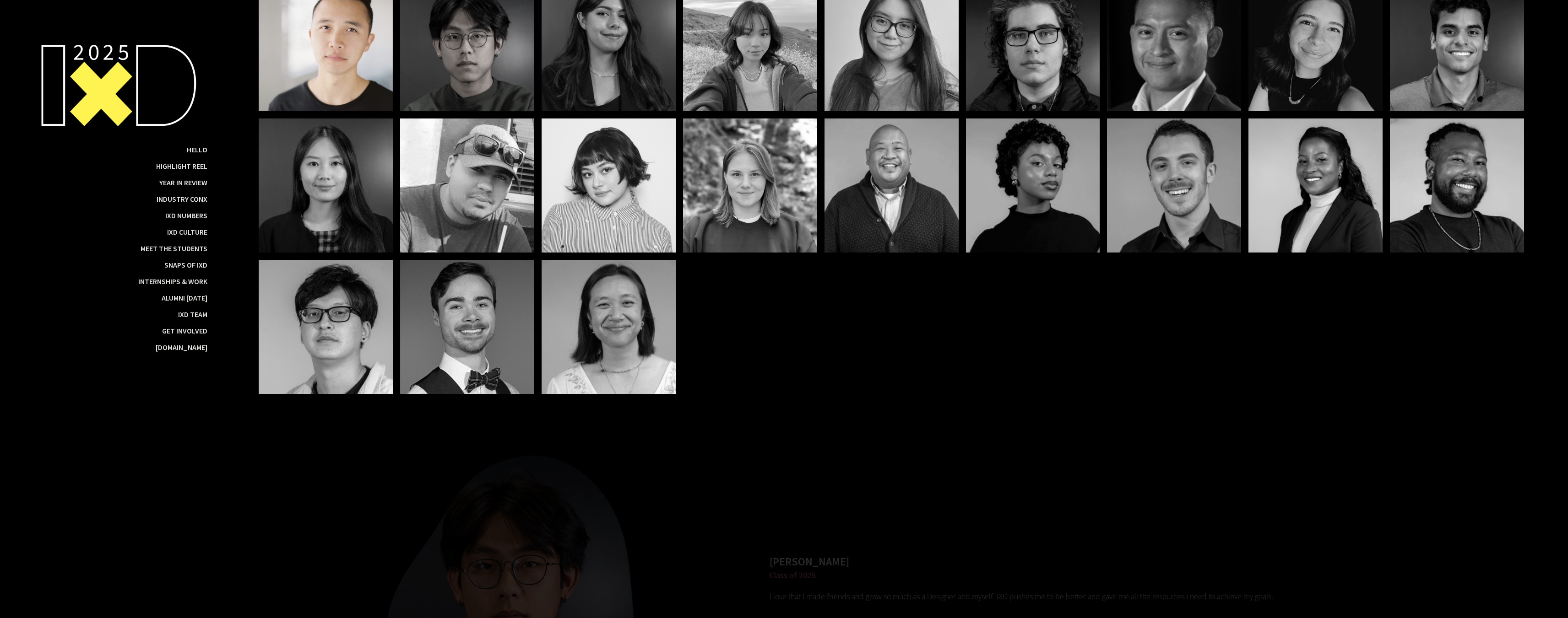
click at [331, 111] on div at bounding box center [326, 44] width 134 height 134
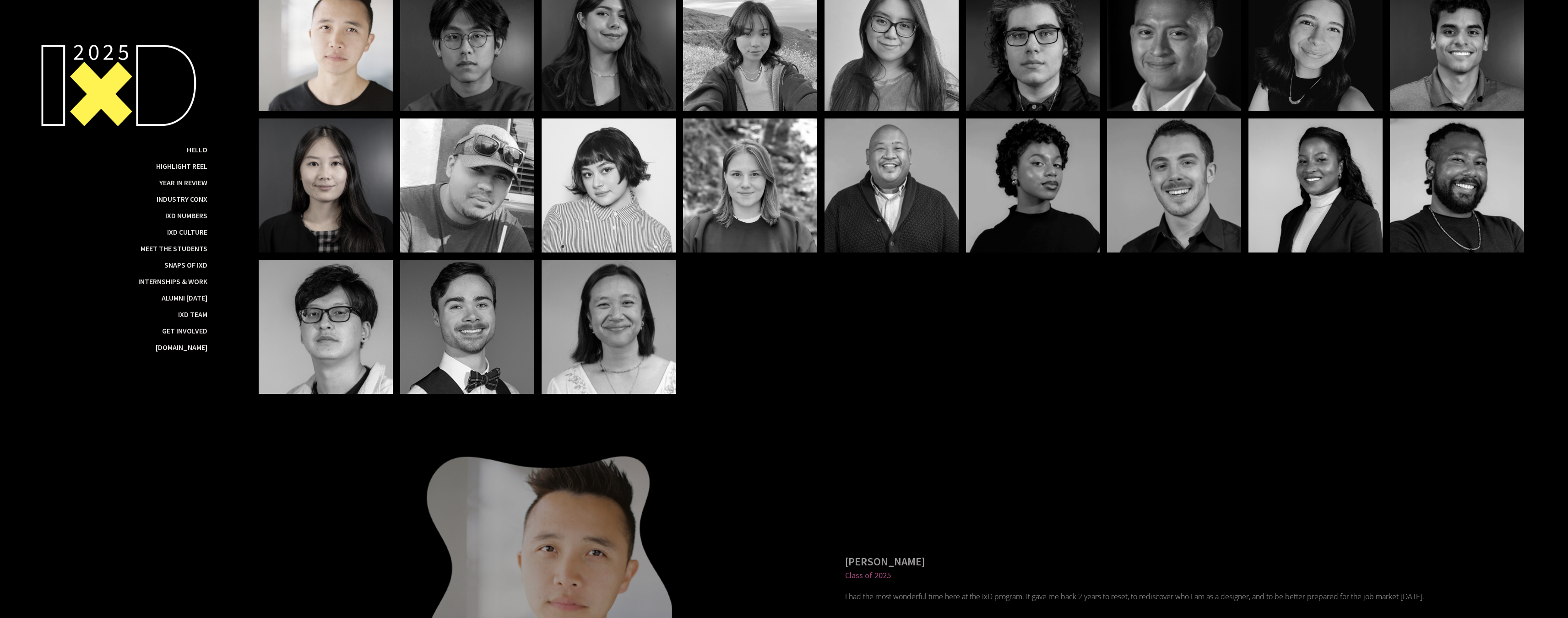
click at [328, 181] on div at bounding box center [326, 186] width 134 height 134
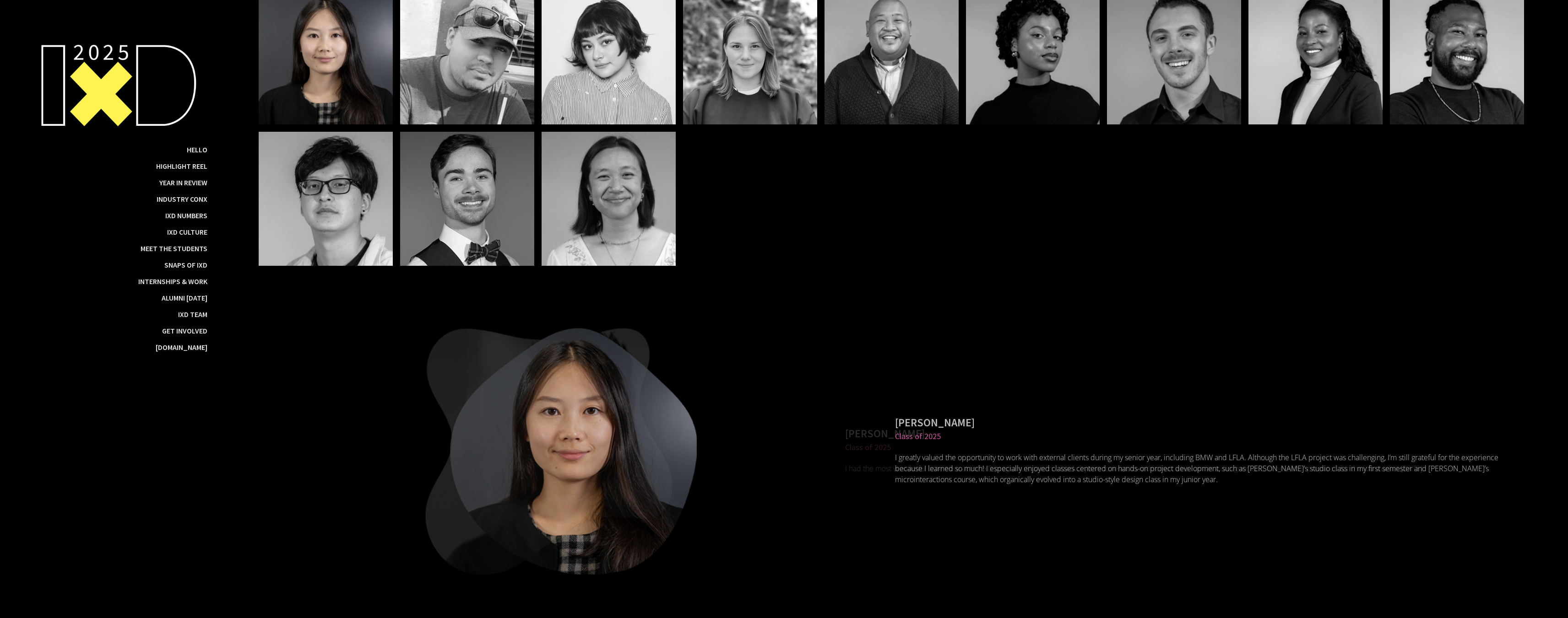
scroll to position [14395, 0]
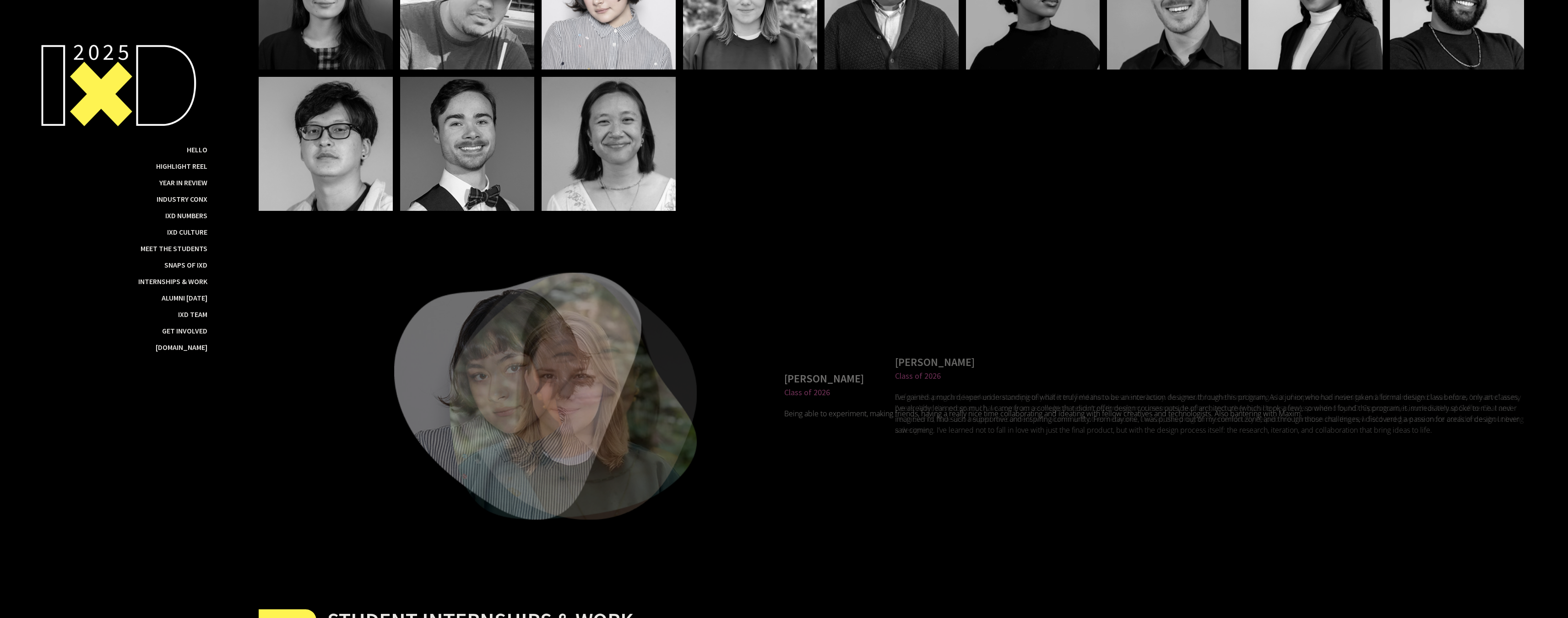
click at [600, 55] on div at bounding box center [609, 2] width 134 height 134
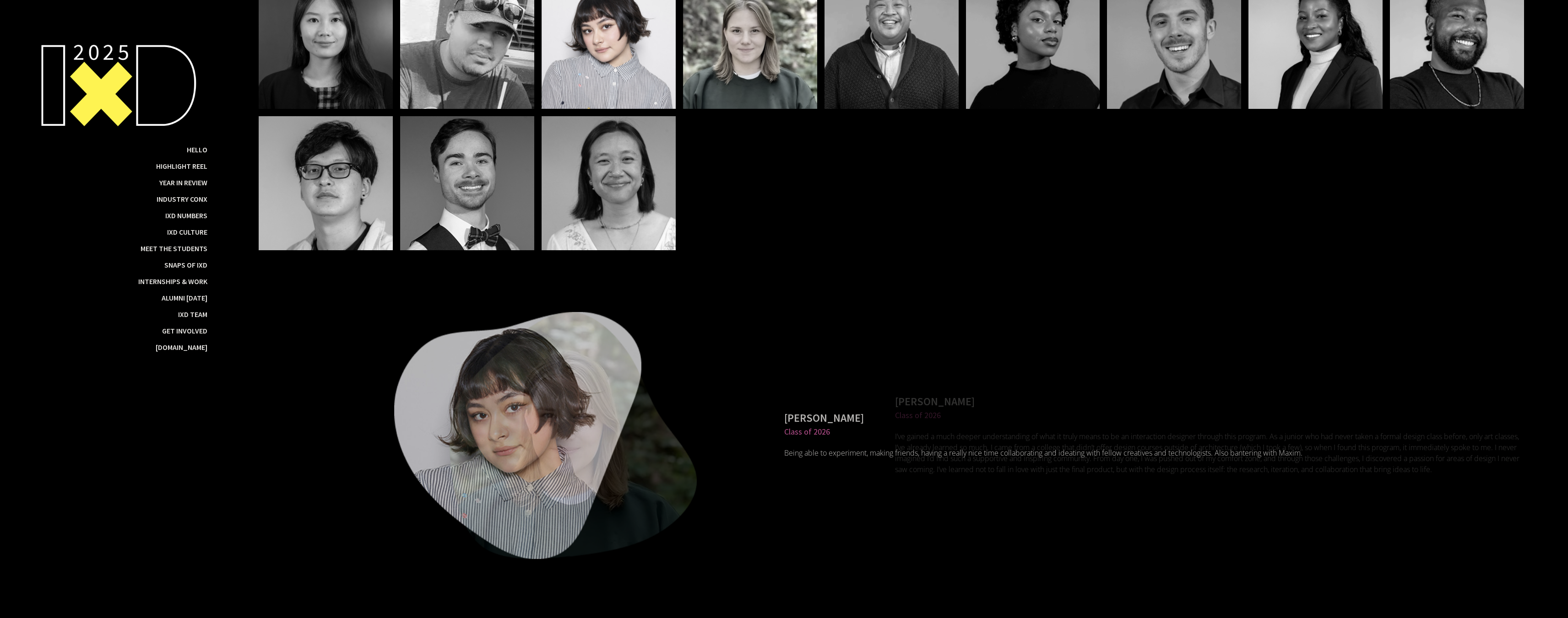
scroll to position [14120, 0]
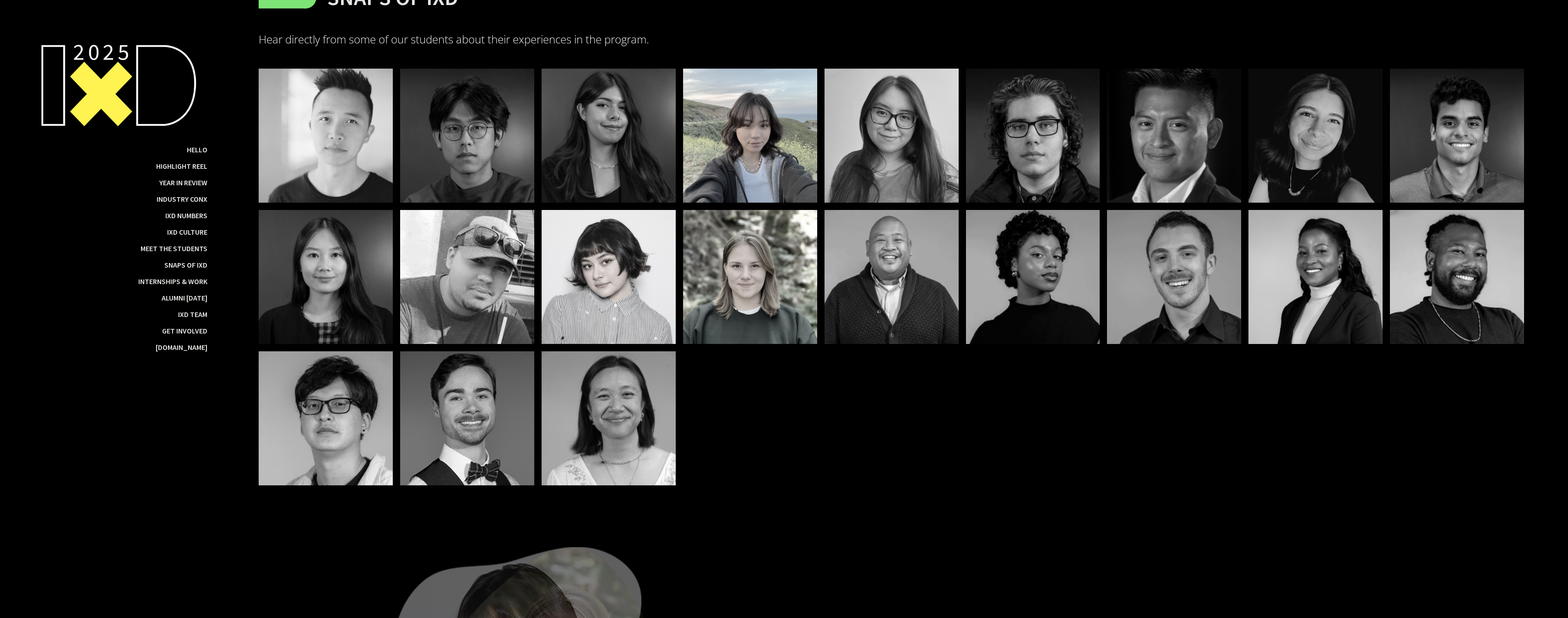
drag, startPoint x: 722, startPoint y: 125, endPoint x: 713, endPoint y: 125, distance: 9.0
click at [715, 126] on div at bounding box center [750, 136] width 134 height 134
